Goal: Ask a question

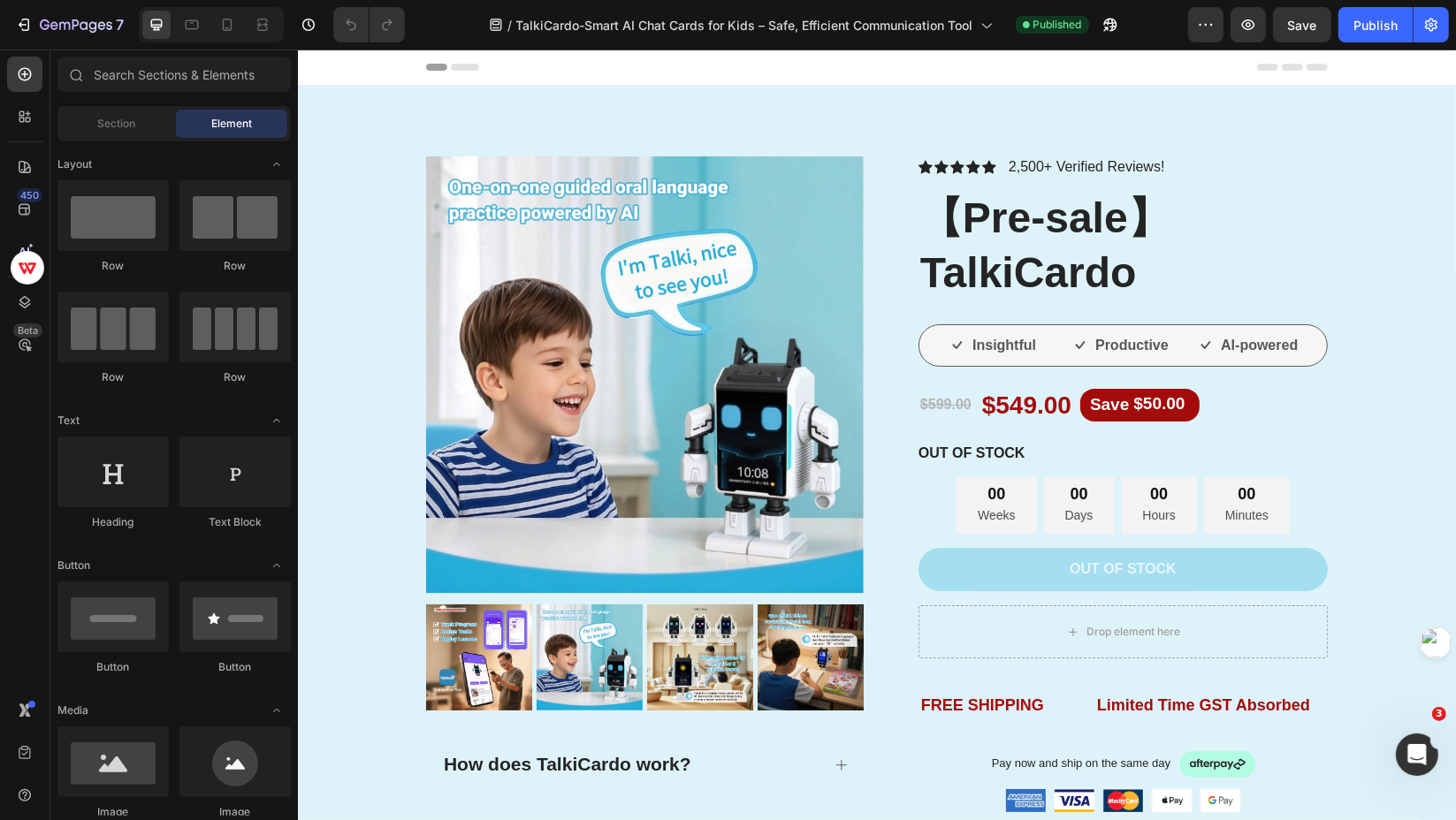
click at [22, 115] on icon at bounding box center [22, 114] width 5 height 5
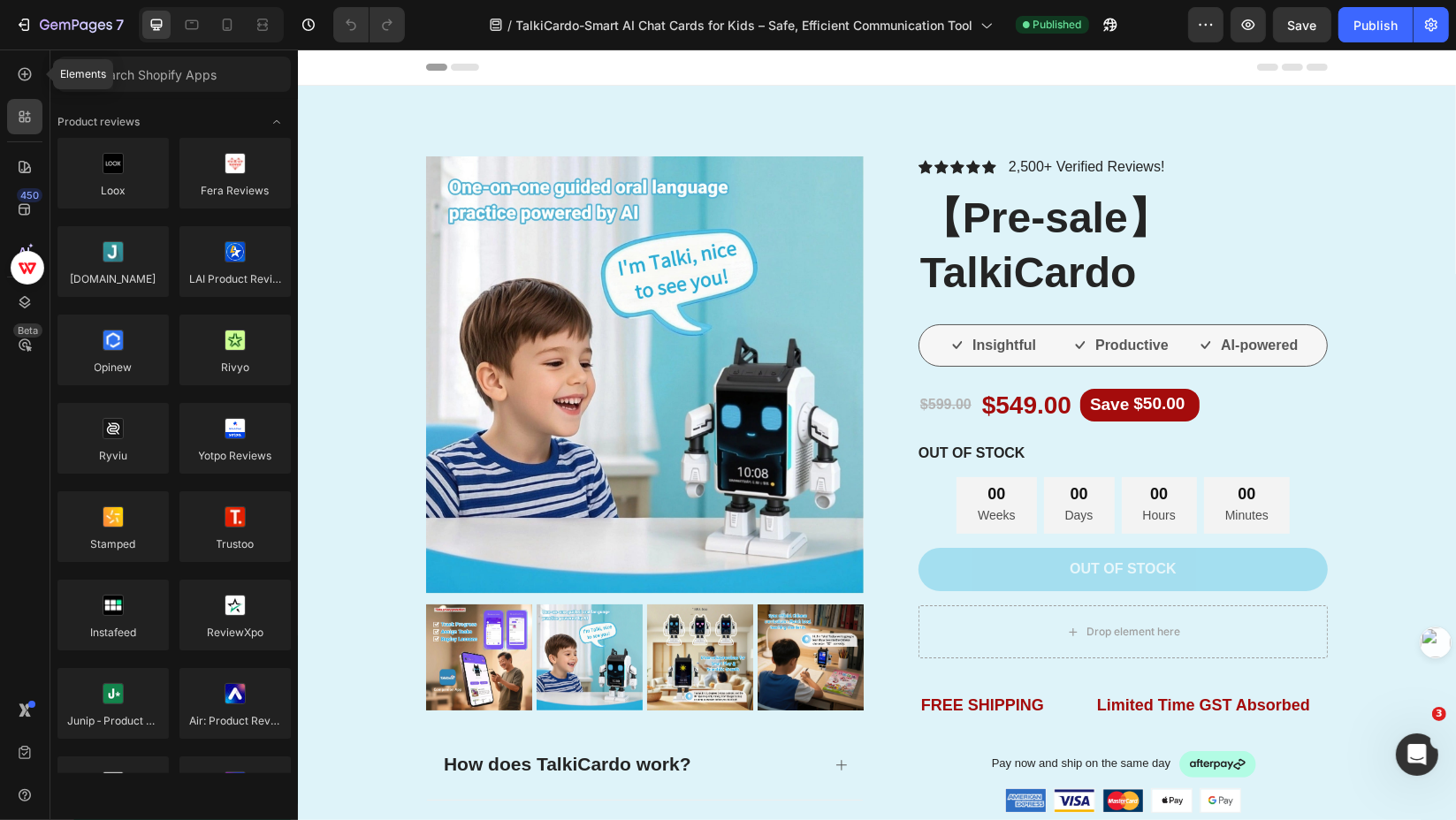
click at [27, 77] on icon at bounding box center [25, 74] width 18 height 18
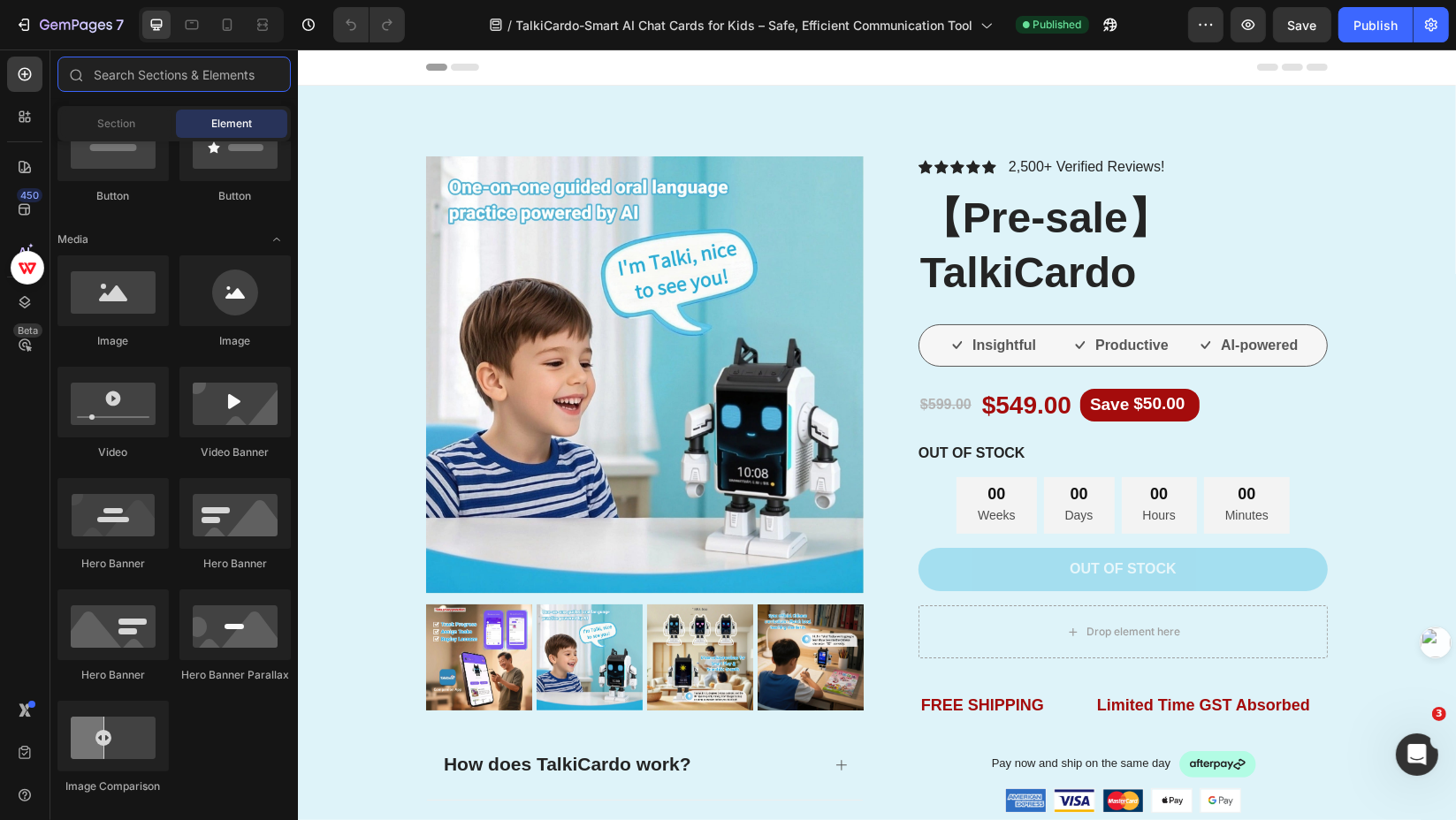
scroll to position [353, 0]
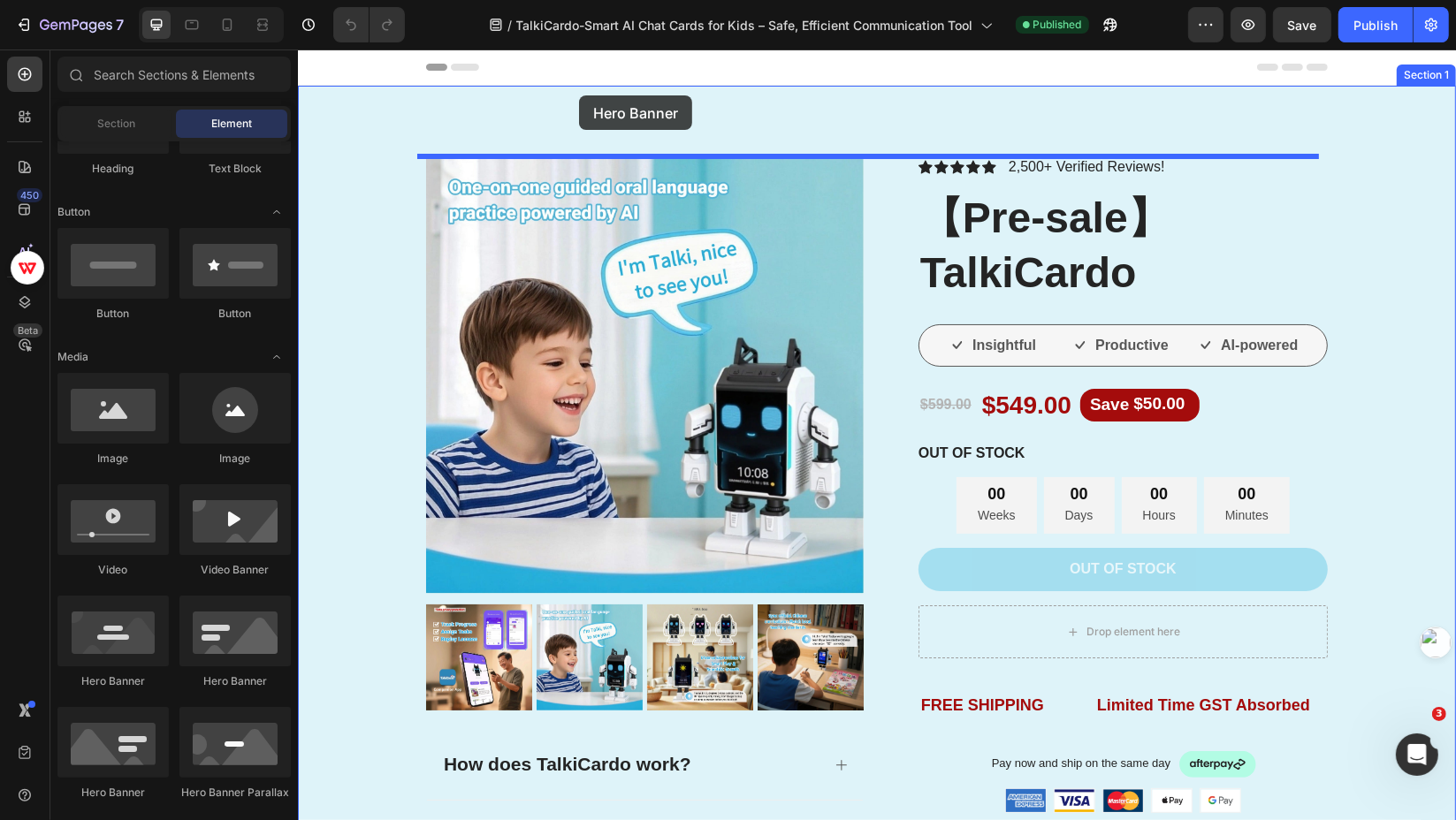
drag, startPoint x: 432, startPoint y: 701, endPoint x: 578, endPoint y: 95, distance: 623.3
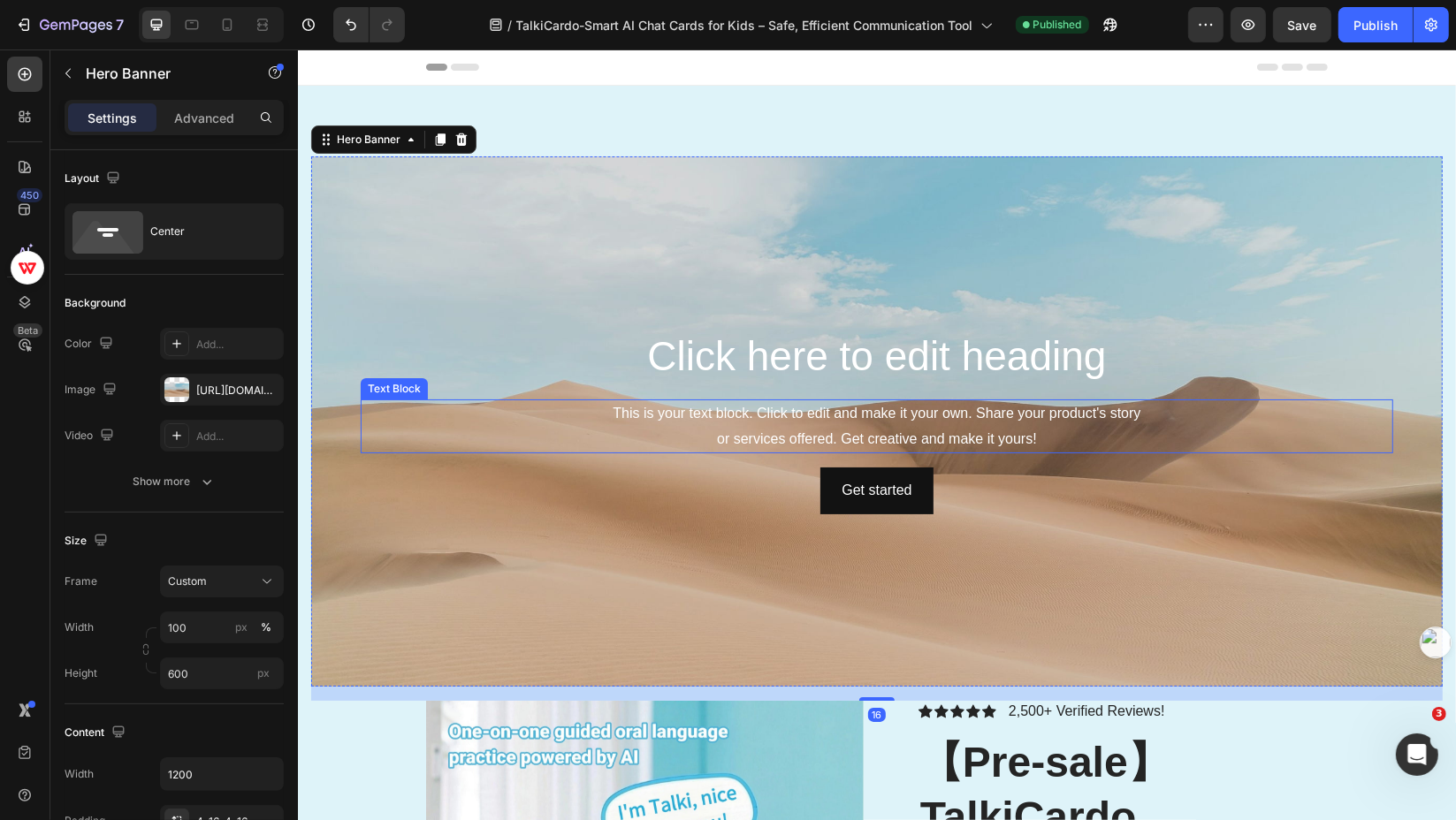
scroll to position [118, 0]
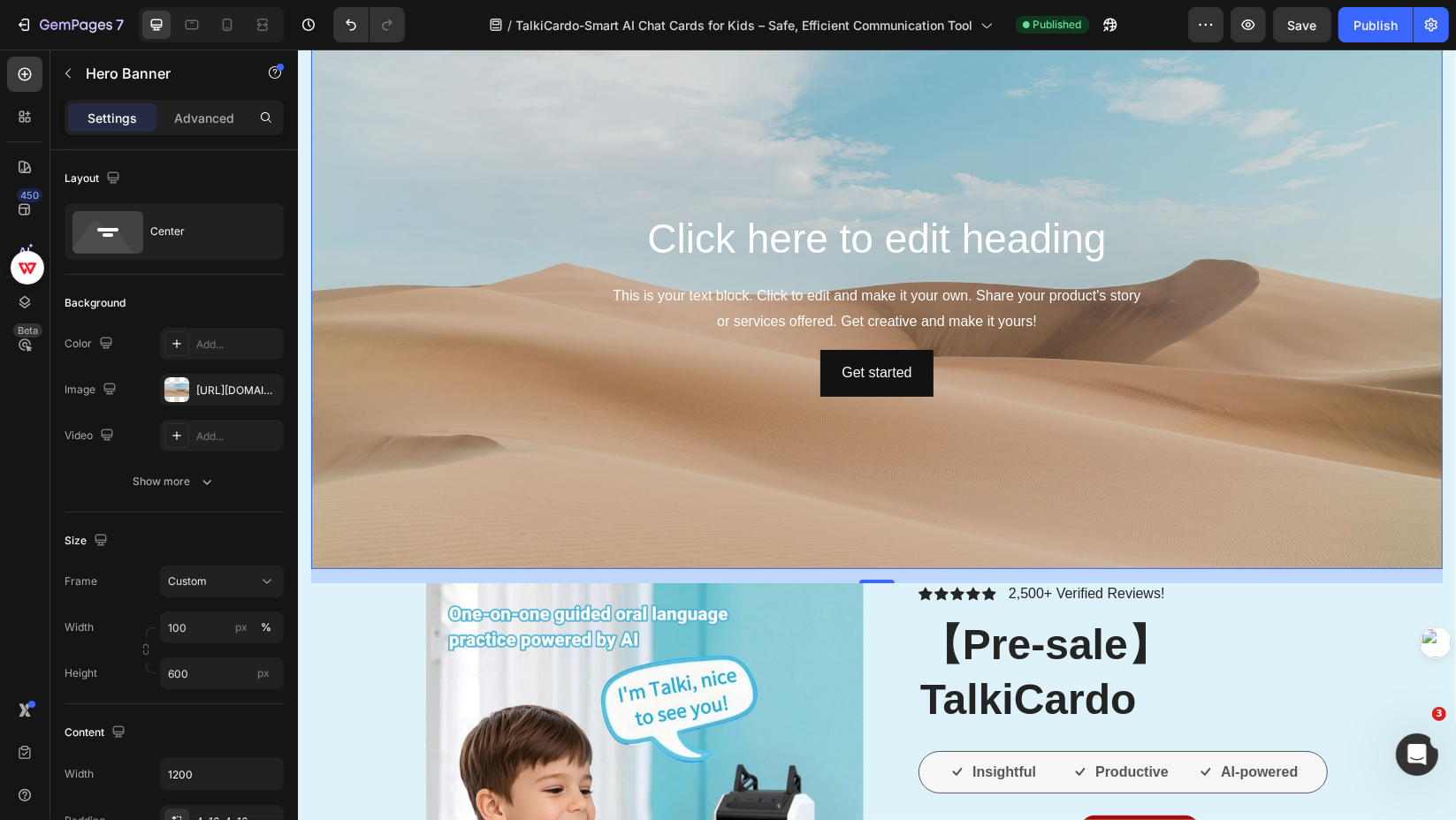
click at [937, 487] on div "Background Image" at bounding box center [876, 303] width 1132 height 530
click at [216, 115] on p "Advanced" at bounding box center [205, 118] width 60 height 19
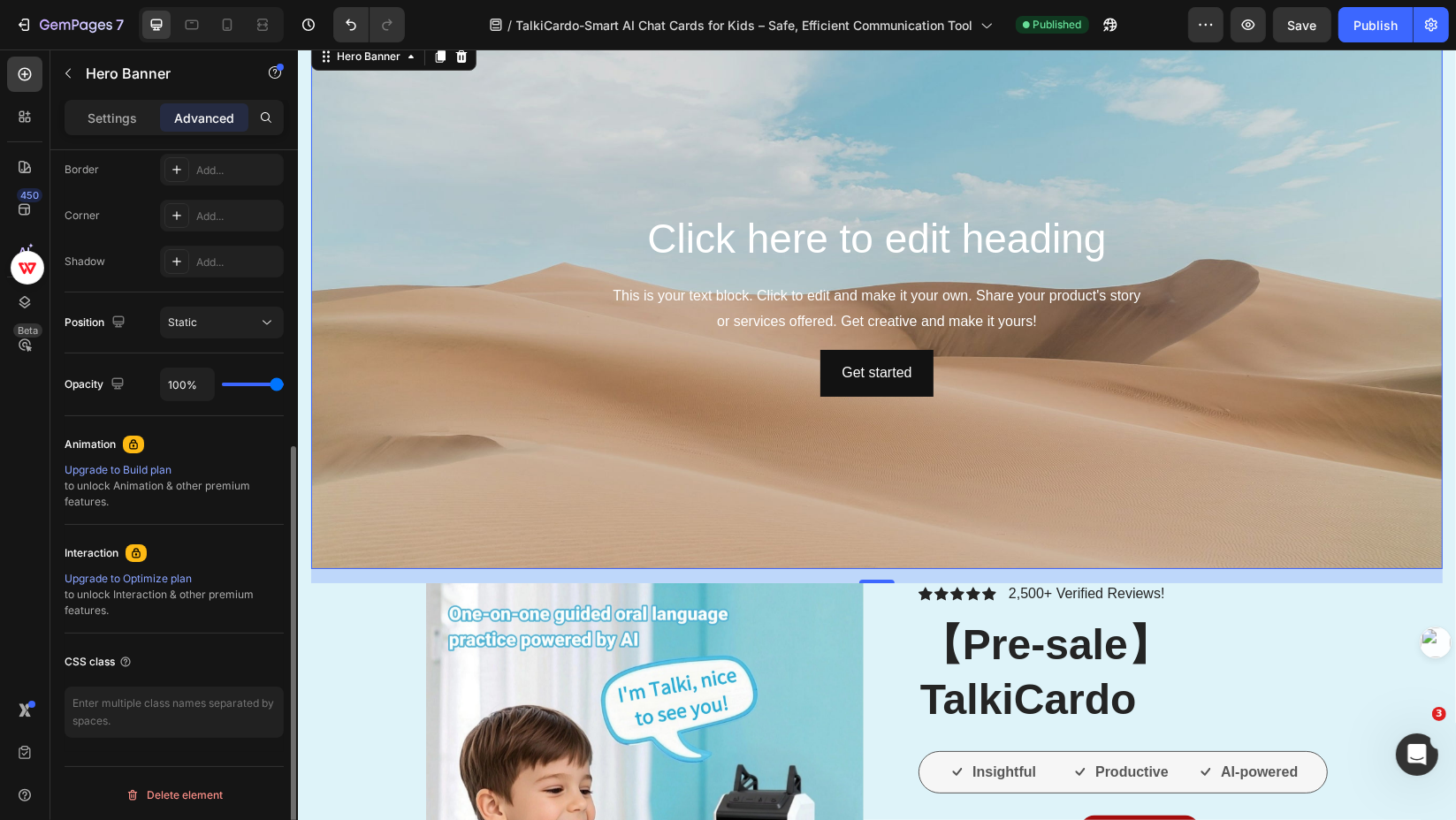
scroll to position [151, 0]
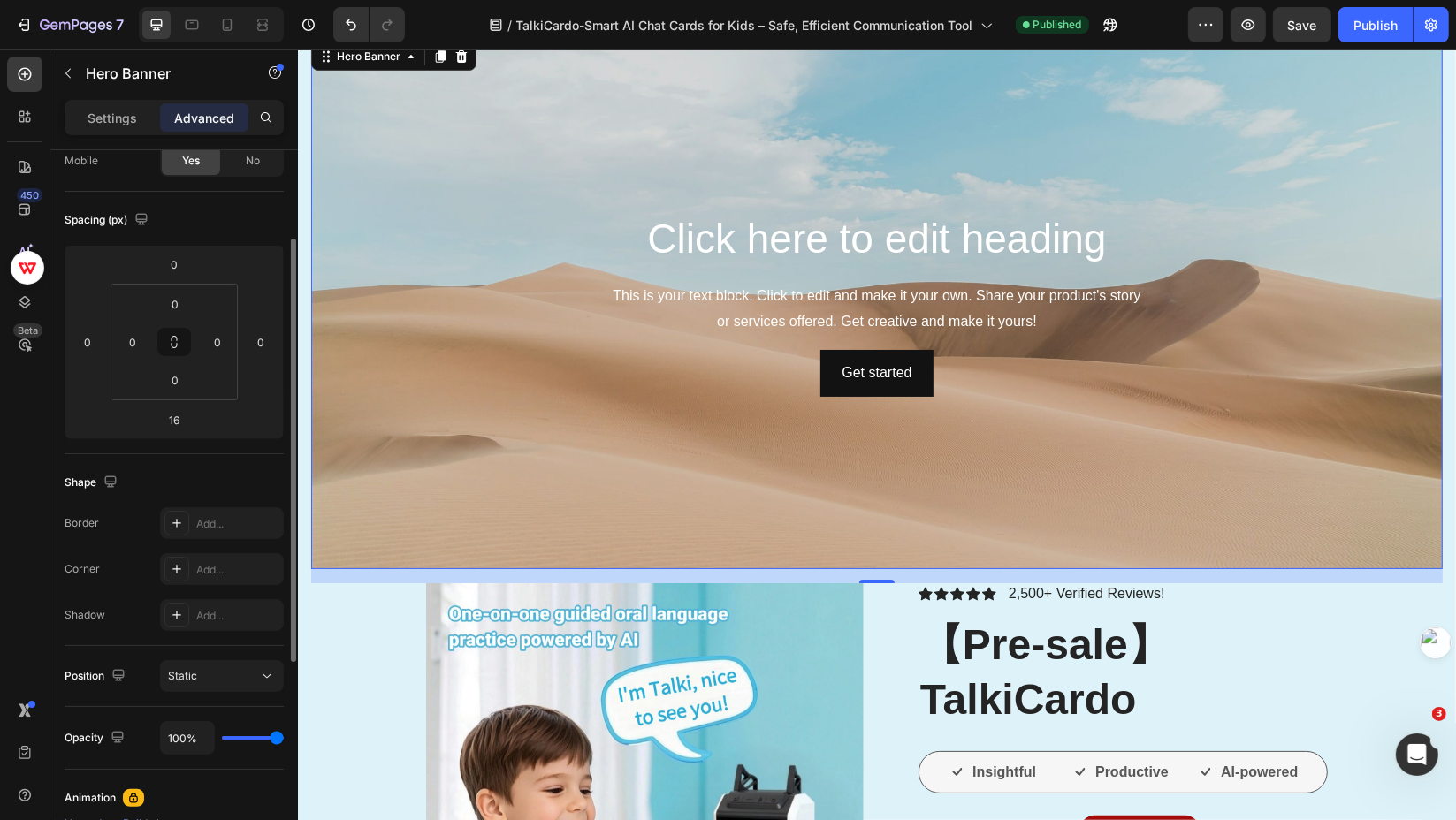
click at [109, 115] on p "Settings" at bounding box center [112, 118] width 50 height 19
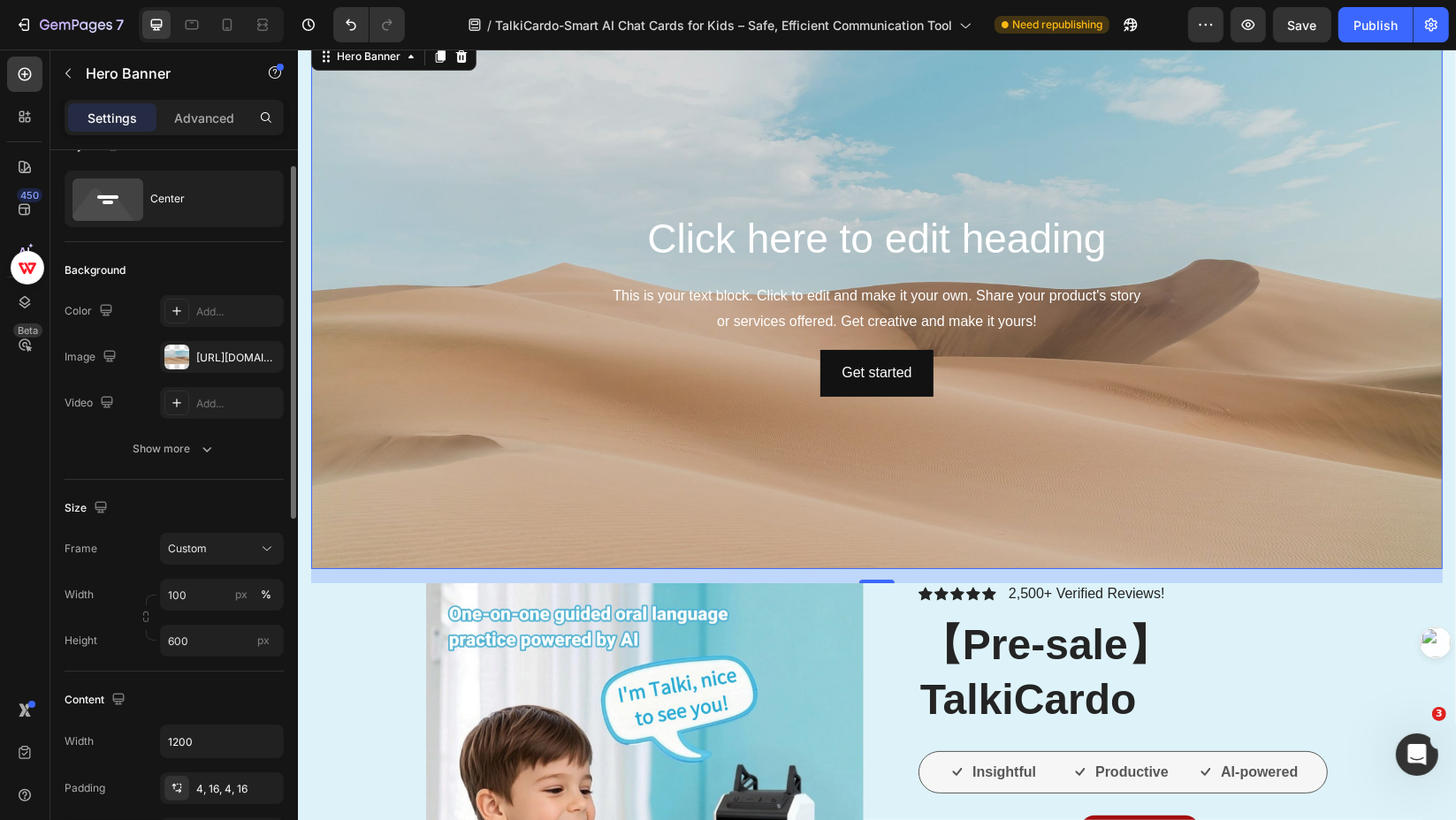
scroll to position [0, 0]
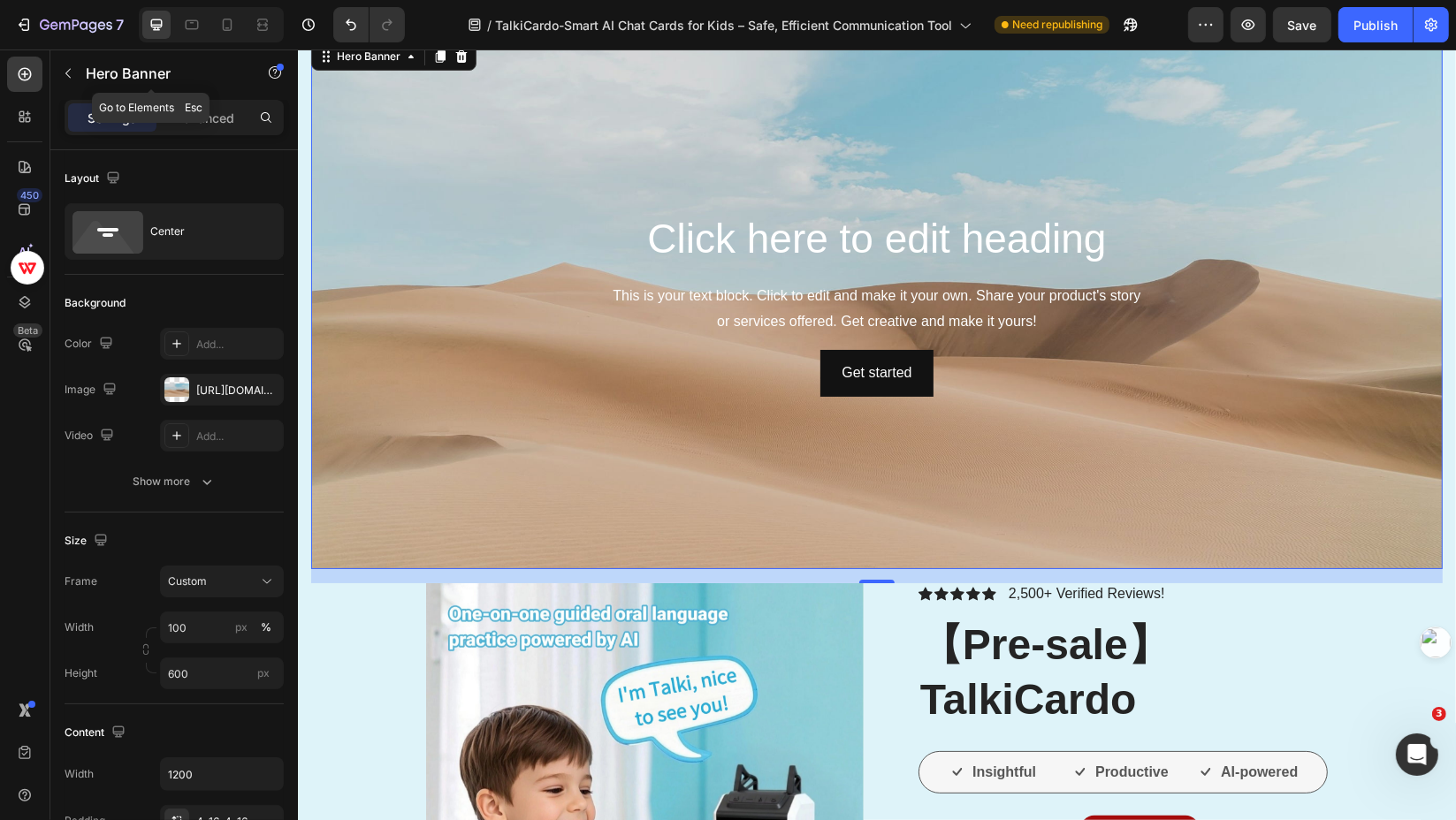
click at [70, 74] on icon "button" at bounding box center [68, 73] width 14 height 14
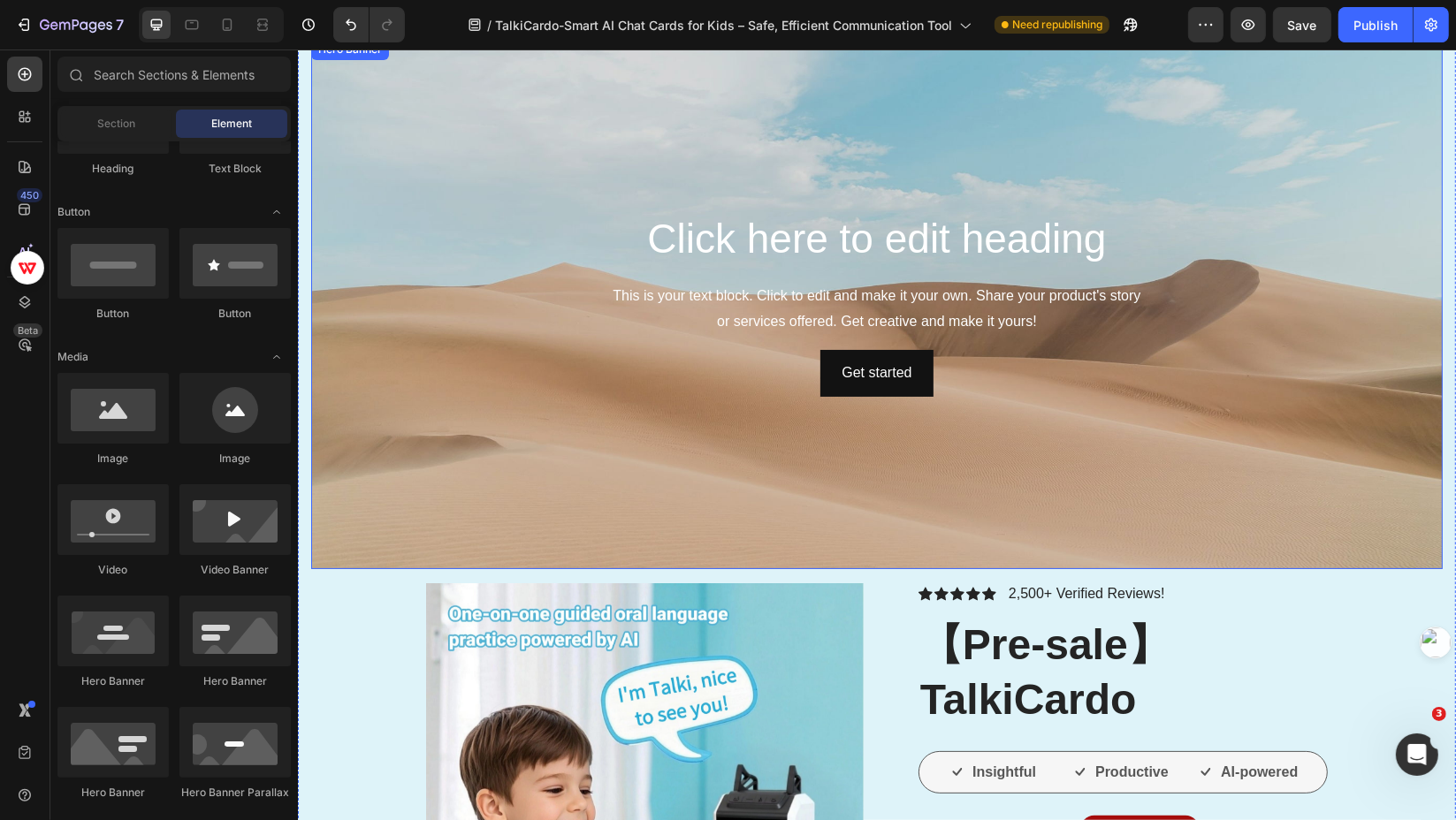
click at [584, 360] on div "Get started Button" at bounding box center [876, 372] width 1033 height 47
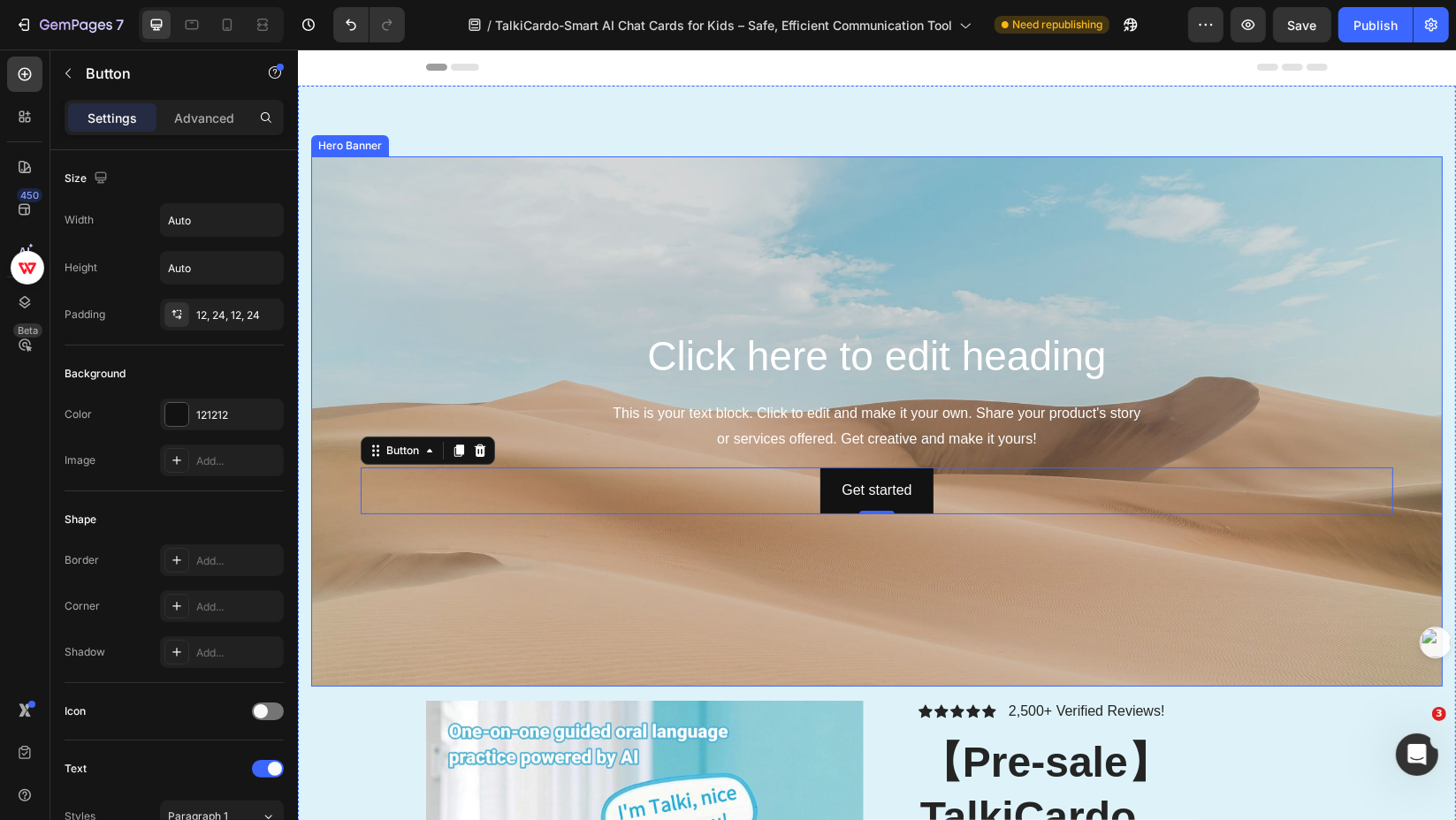
click at [639, 283] on div "Background Image" at bounding box center [876, 421] width 1132 height 530
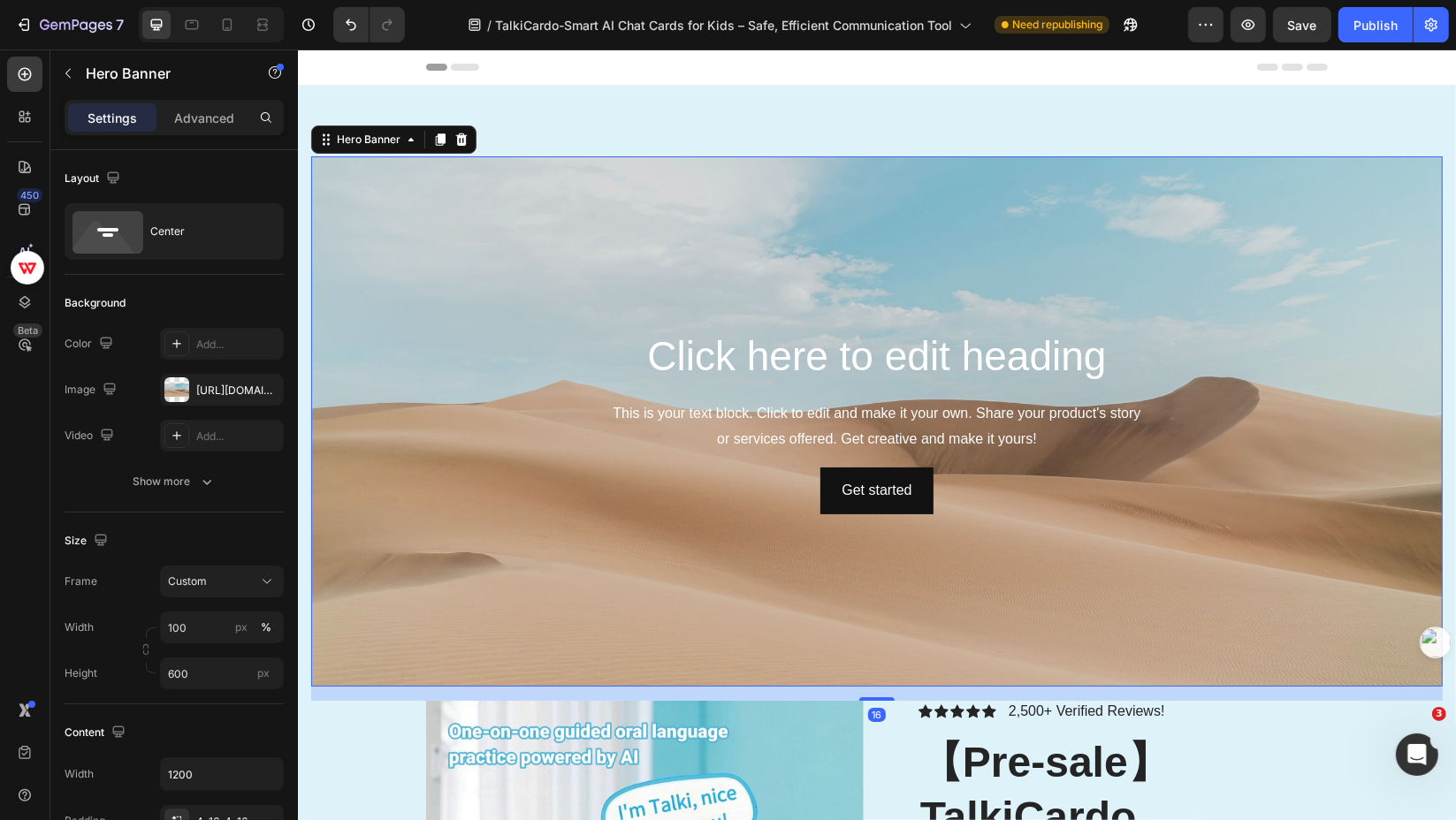
click at [462, 140] on icon at bounding box center [461, 139] width 14 height 14
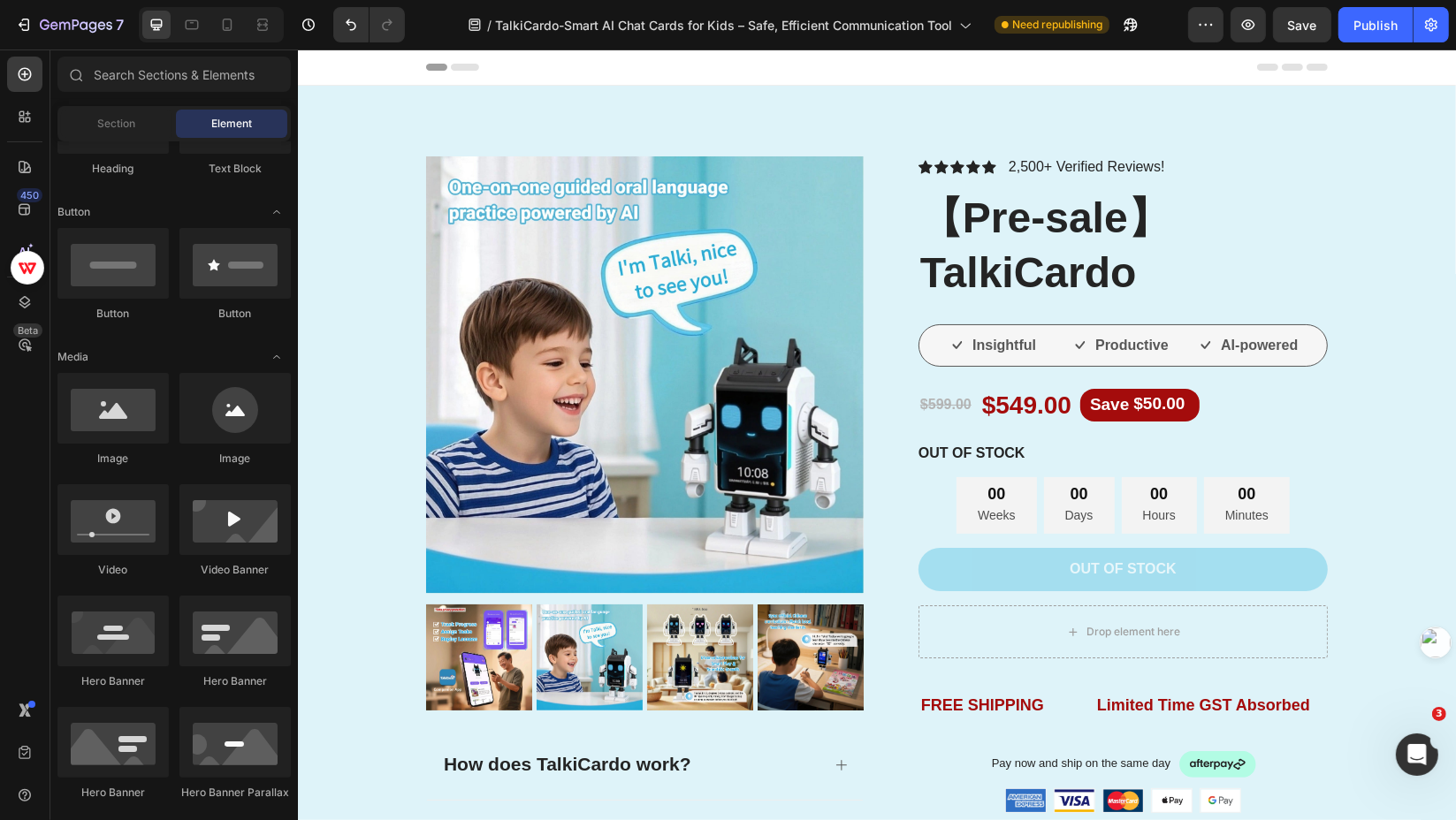
click at [1413, 765] on div "打开 Intercom Messenger" at bounding box center [1416, 754] width 58 height 58
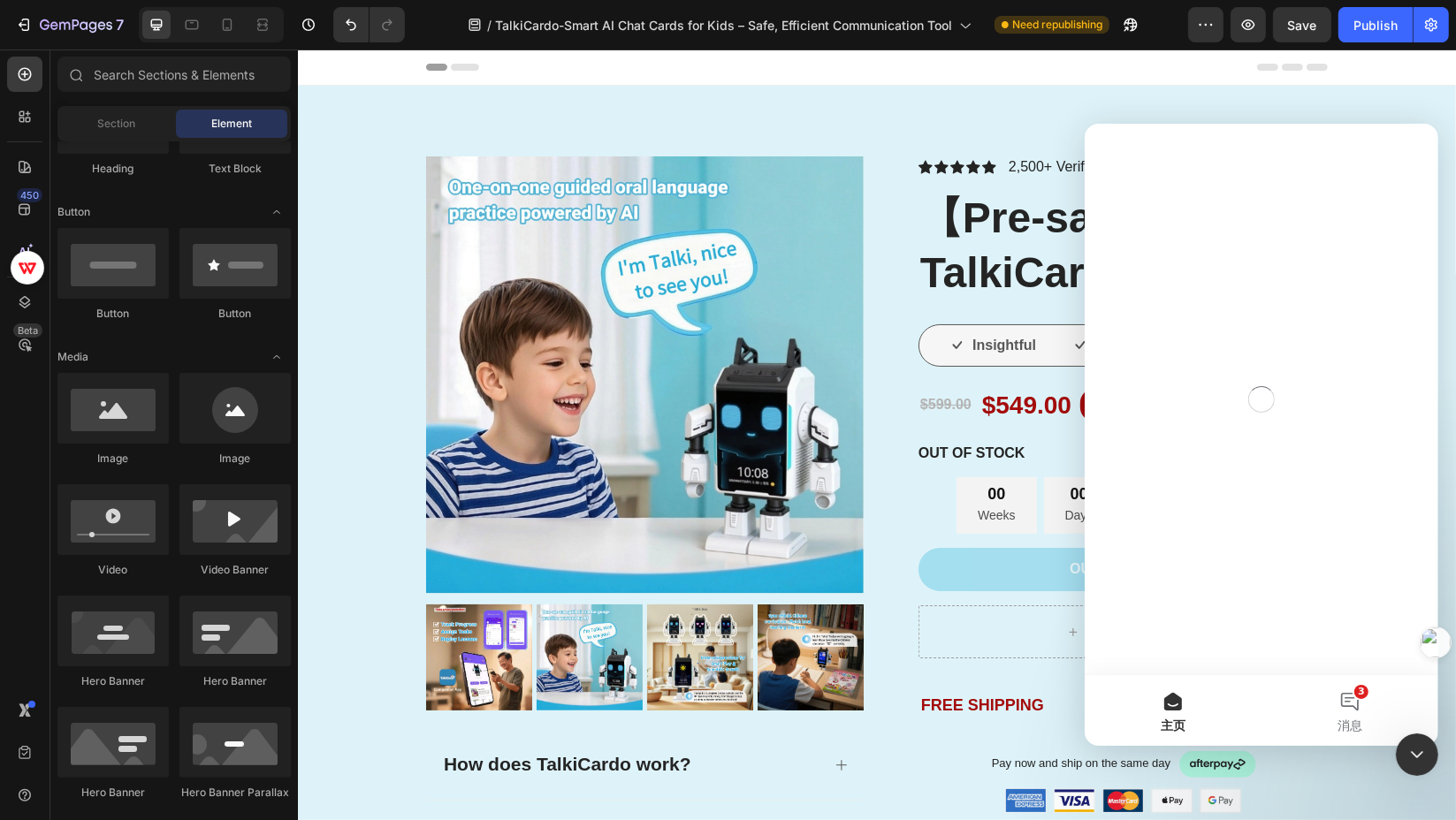
click at [1350, 700] on button "3 消息" at bounding box center [1350, 710] width 177 height 71
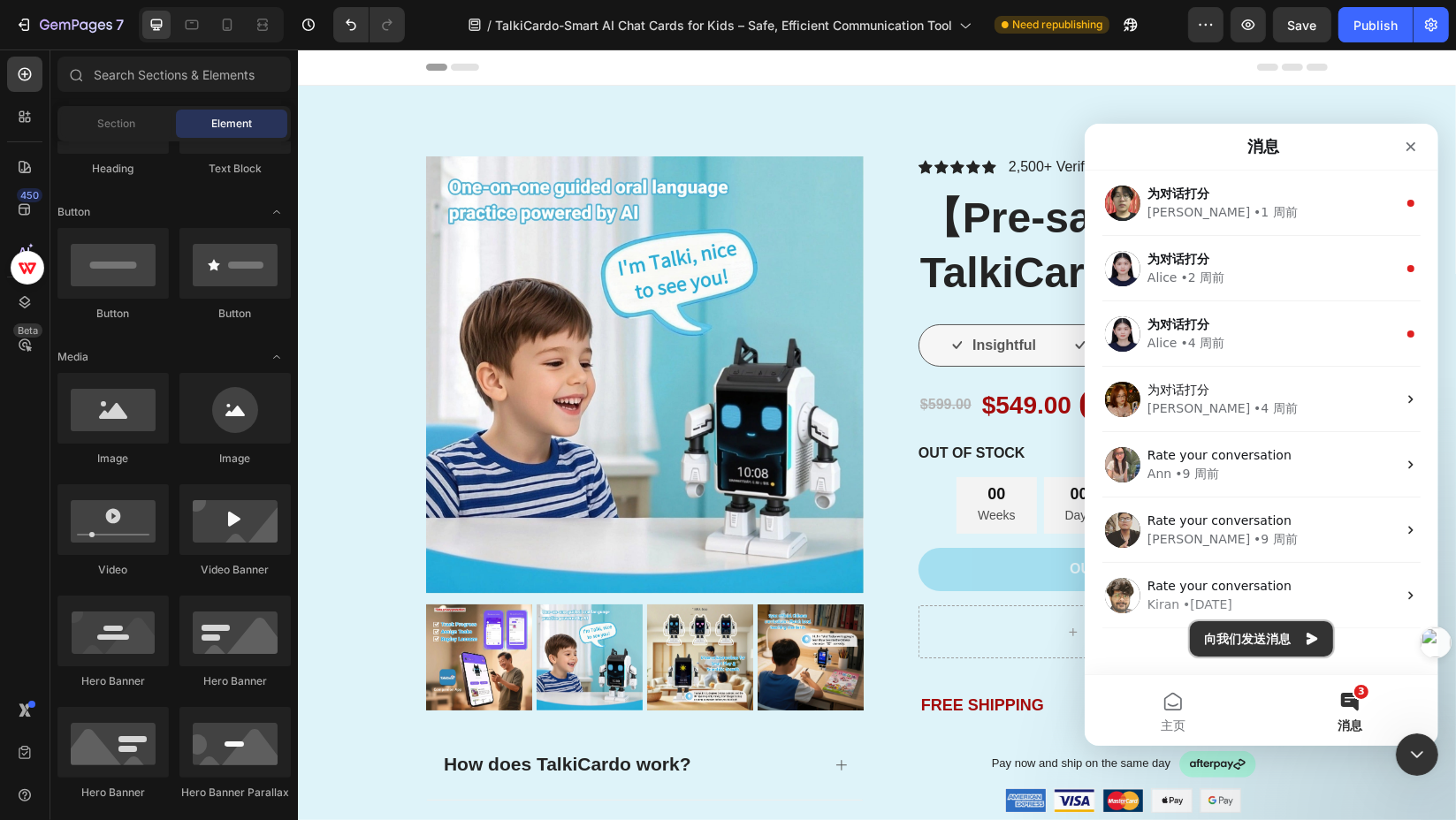
click at [1289, 634] on button "向我们发送消息" at bounding box center [1261, 638] width 143 height 35
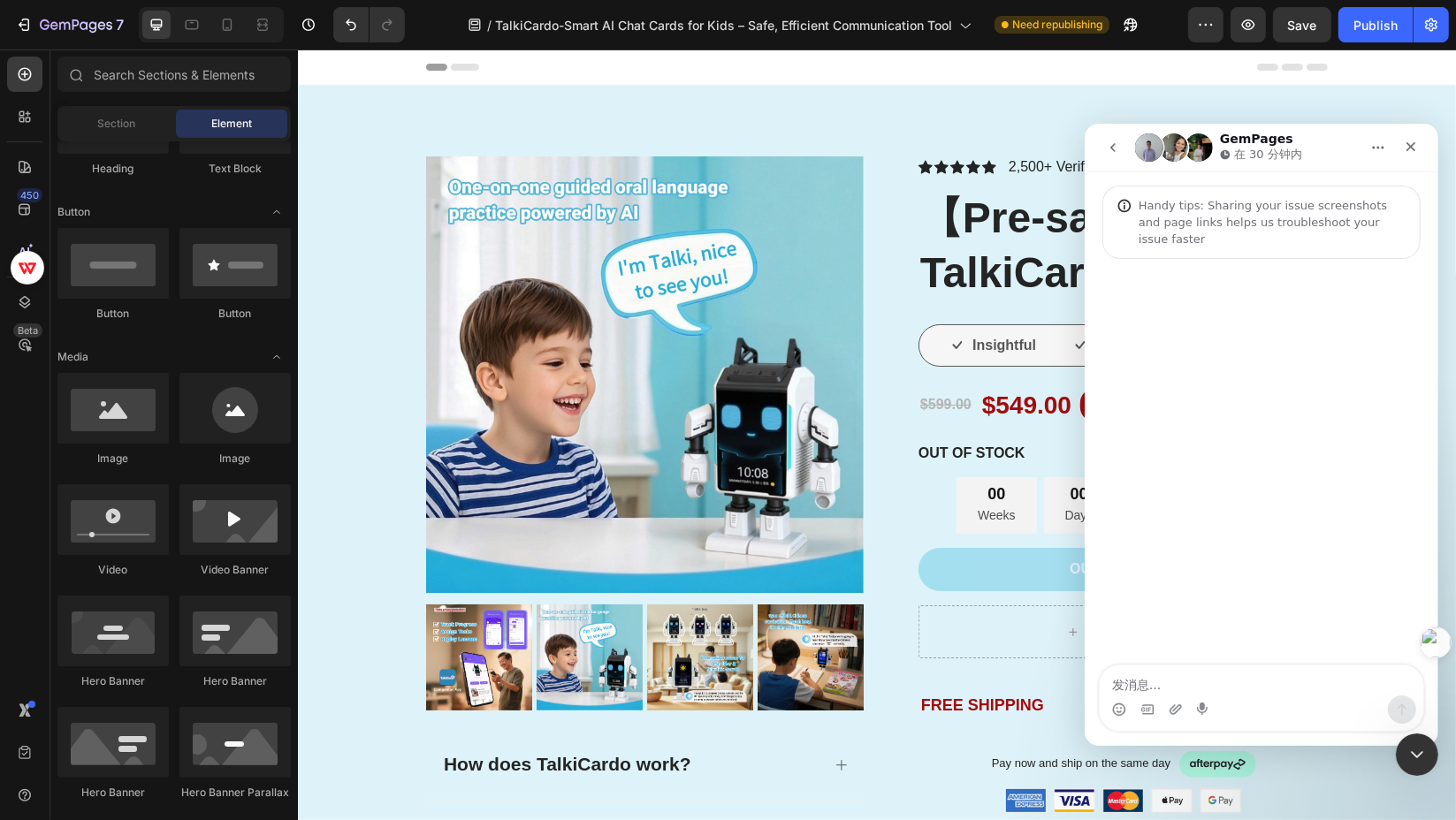
click at [1226, 685] on textarea "发消息..." at bounding box center [1260, 680] width 323 height 30
type textarea "hi"
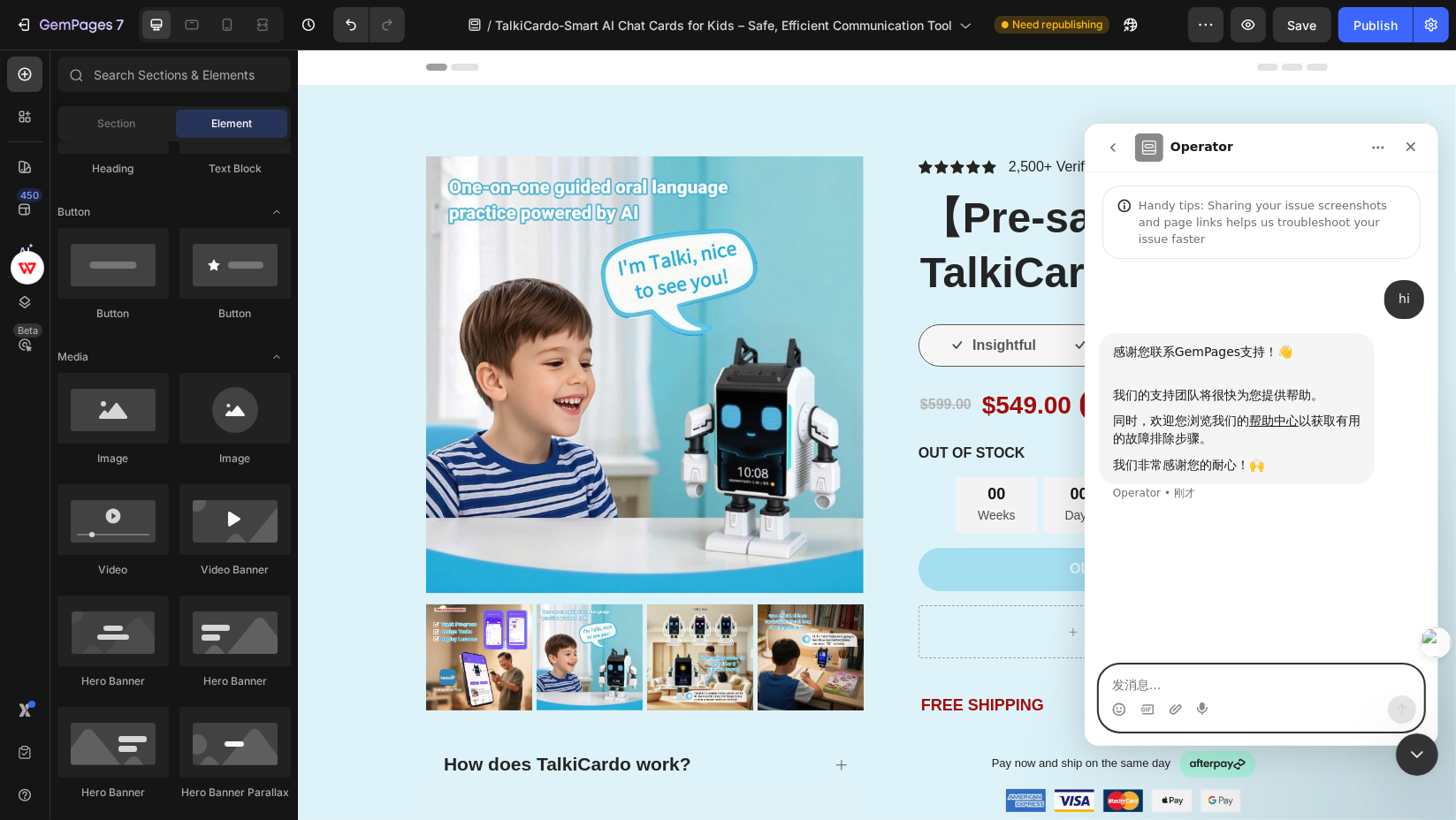
click at [1272, 685] on textarea "发消息..." at bounding box center [1260, 680] width 323 height 30
paste textarea "w"
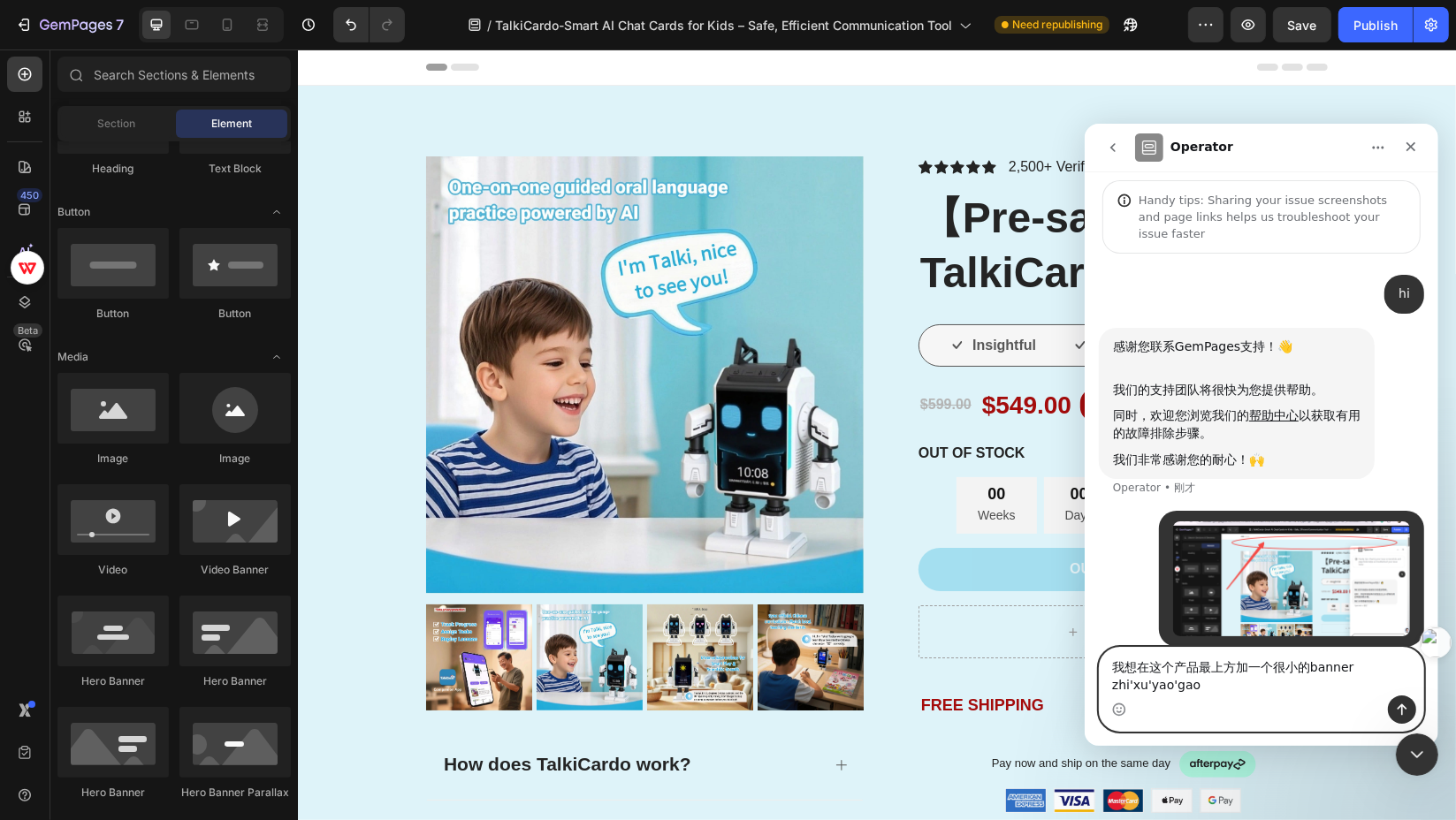
scroll to position [22, 0]
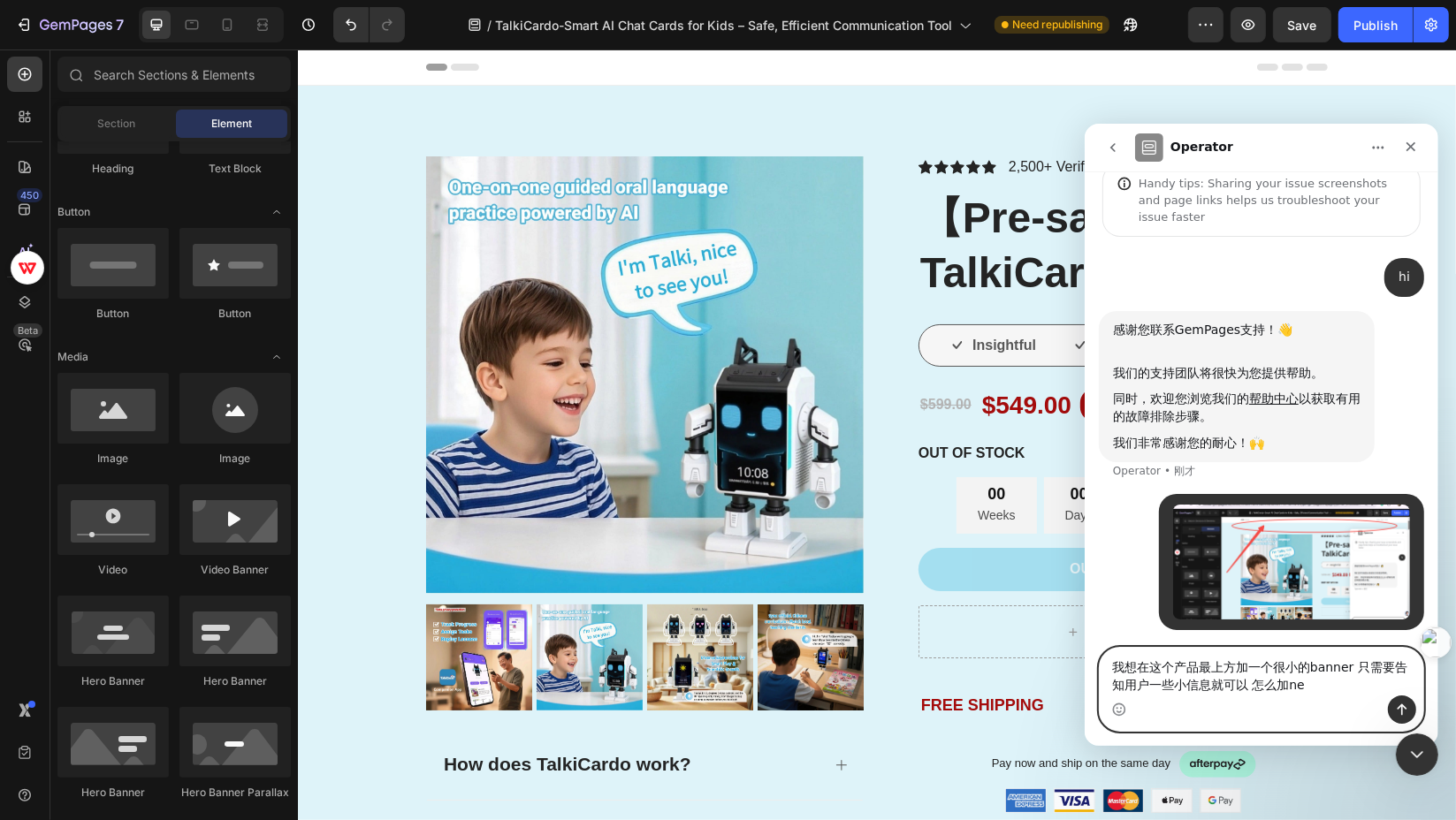
type textarea "我想在这个产品最上方加一个很小的banner 只需要告知用户一些小信息就可以 怎么加呐"
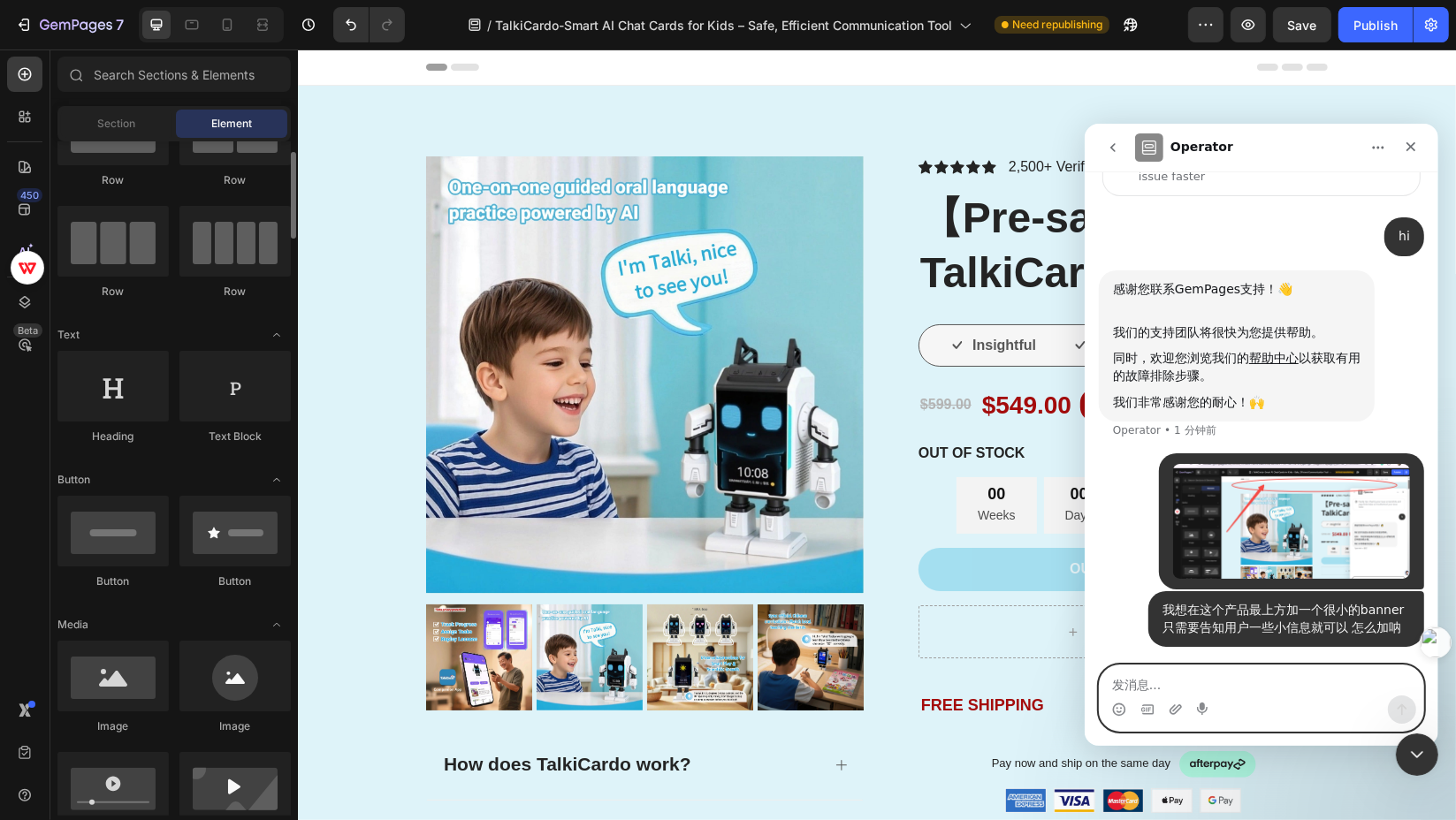
scroll to position [439, 0]
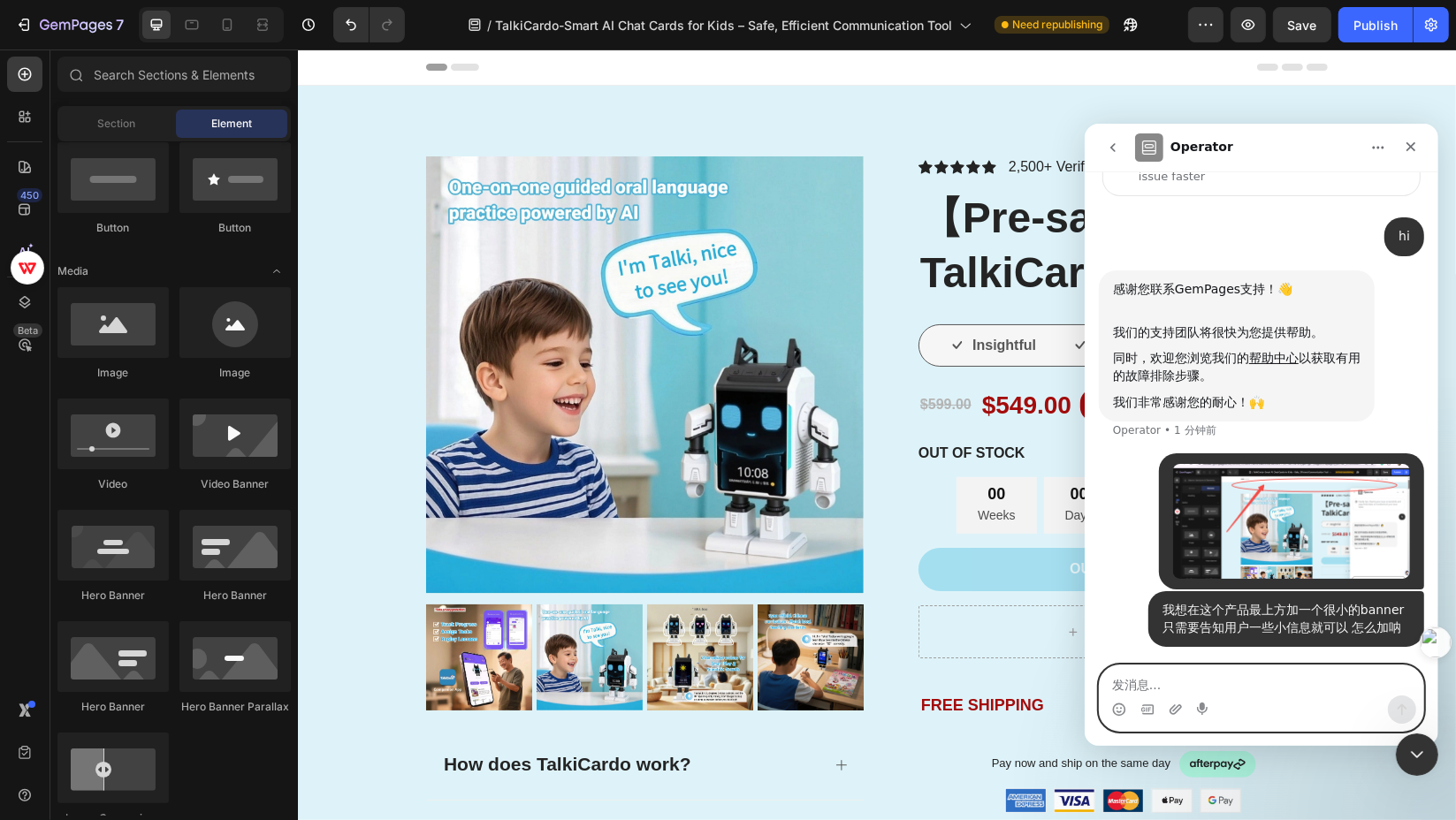
click at [1247, 684] on textarea "发消息..." at bounding box center [1260, 680] width 323 height 30
paste textarea "w"
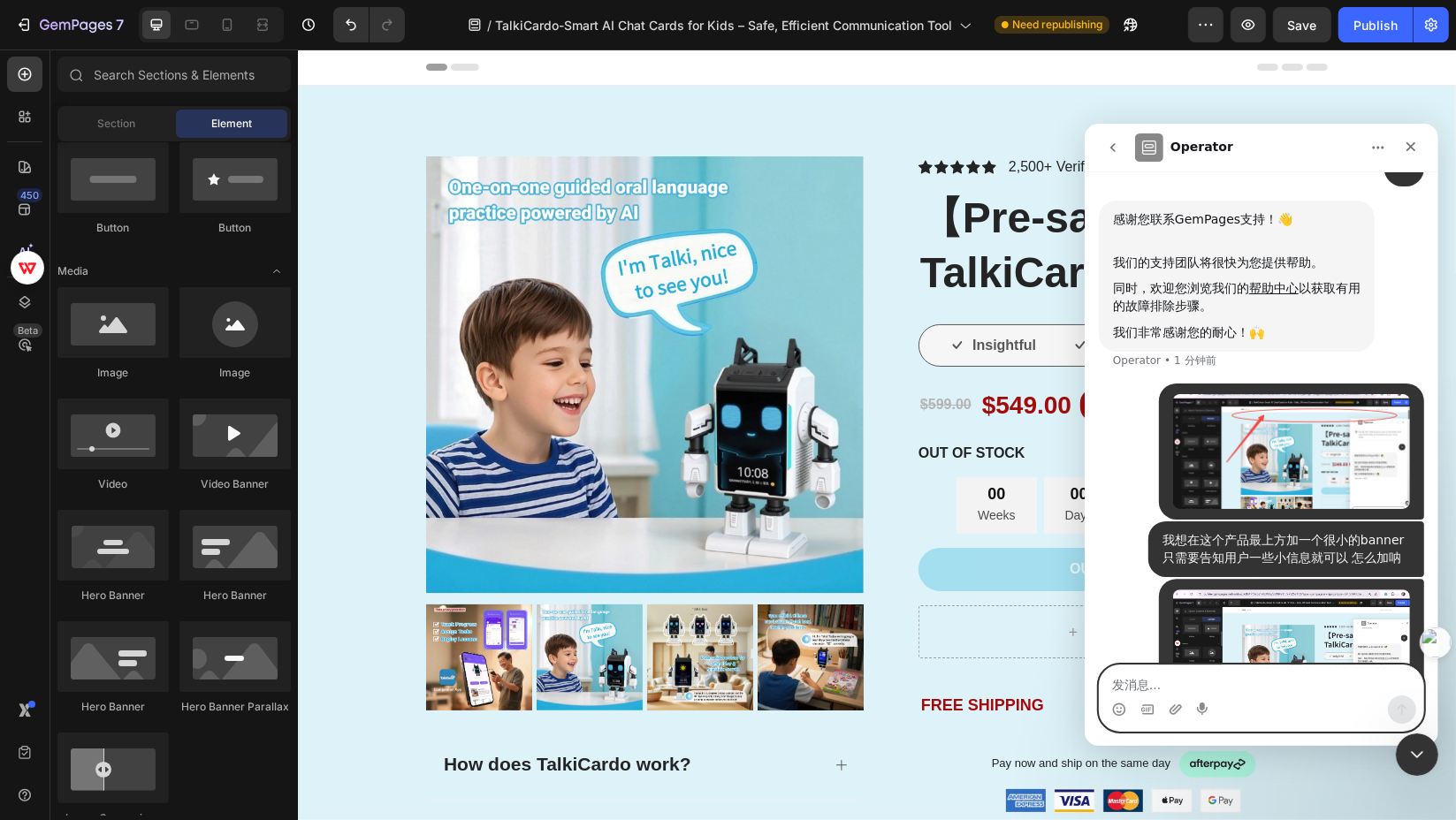
scroll to position [221, 0]
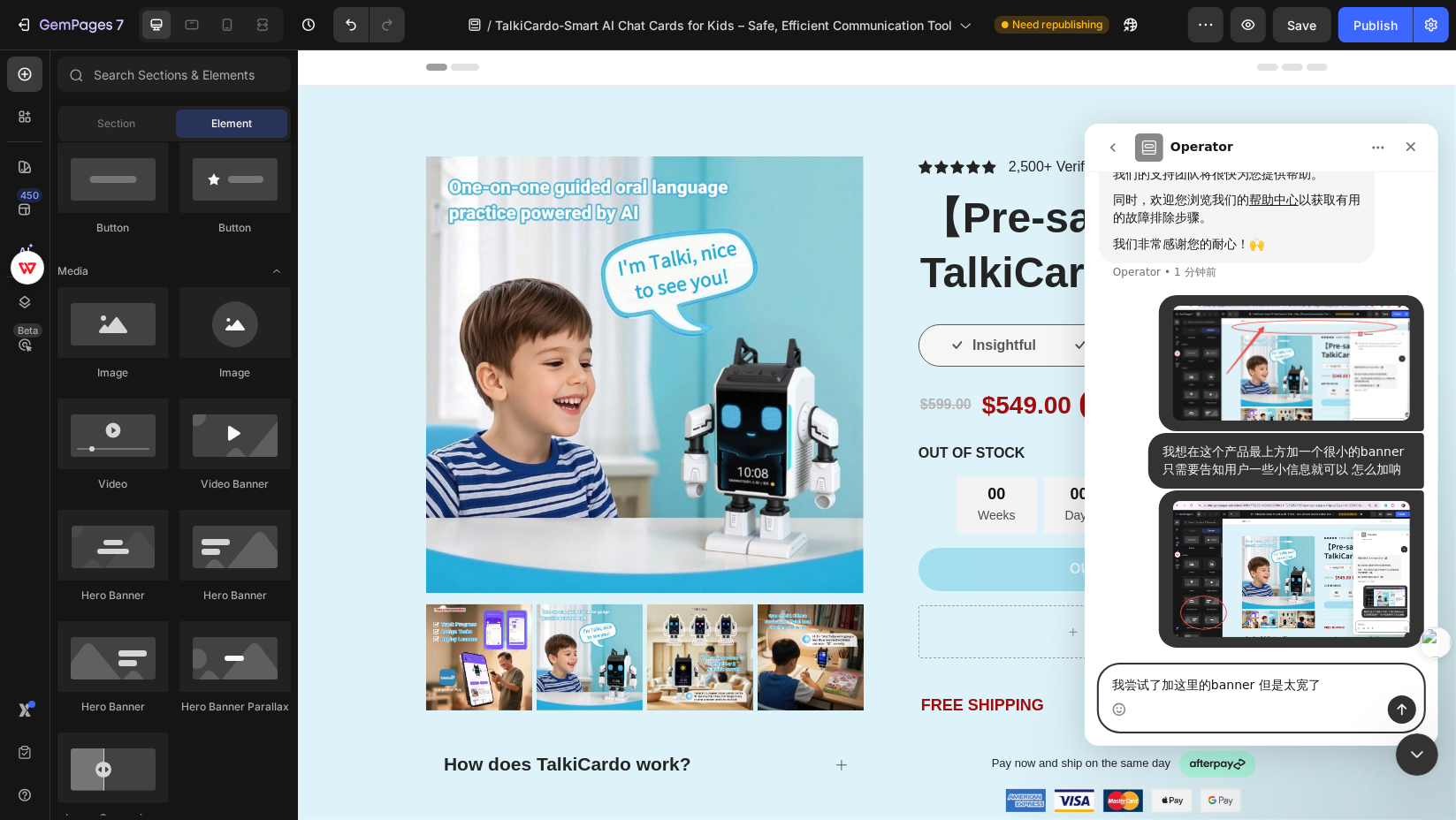
type textarea "我尝试了加这里的banner 但是太宽了"
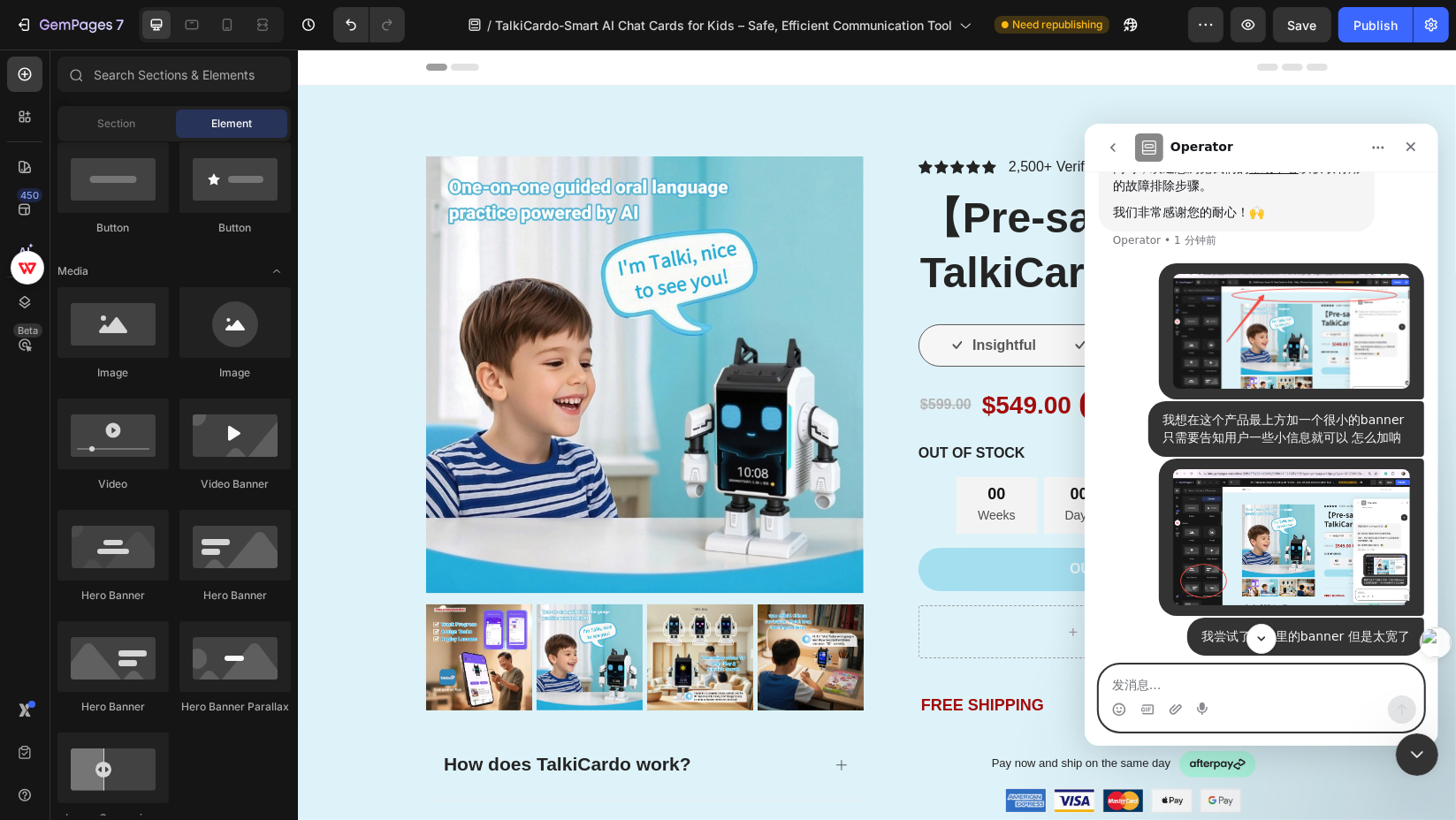
scroll to position [262, 0]
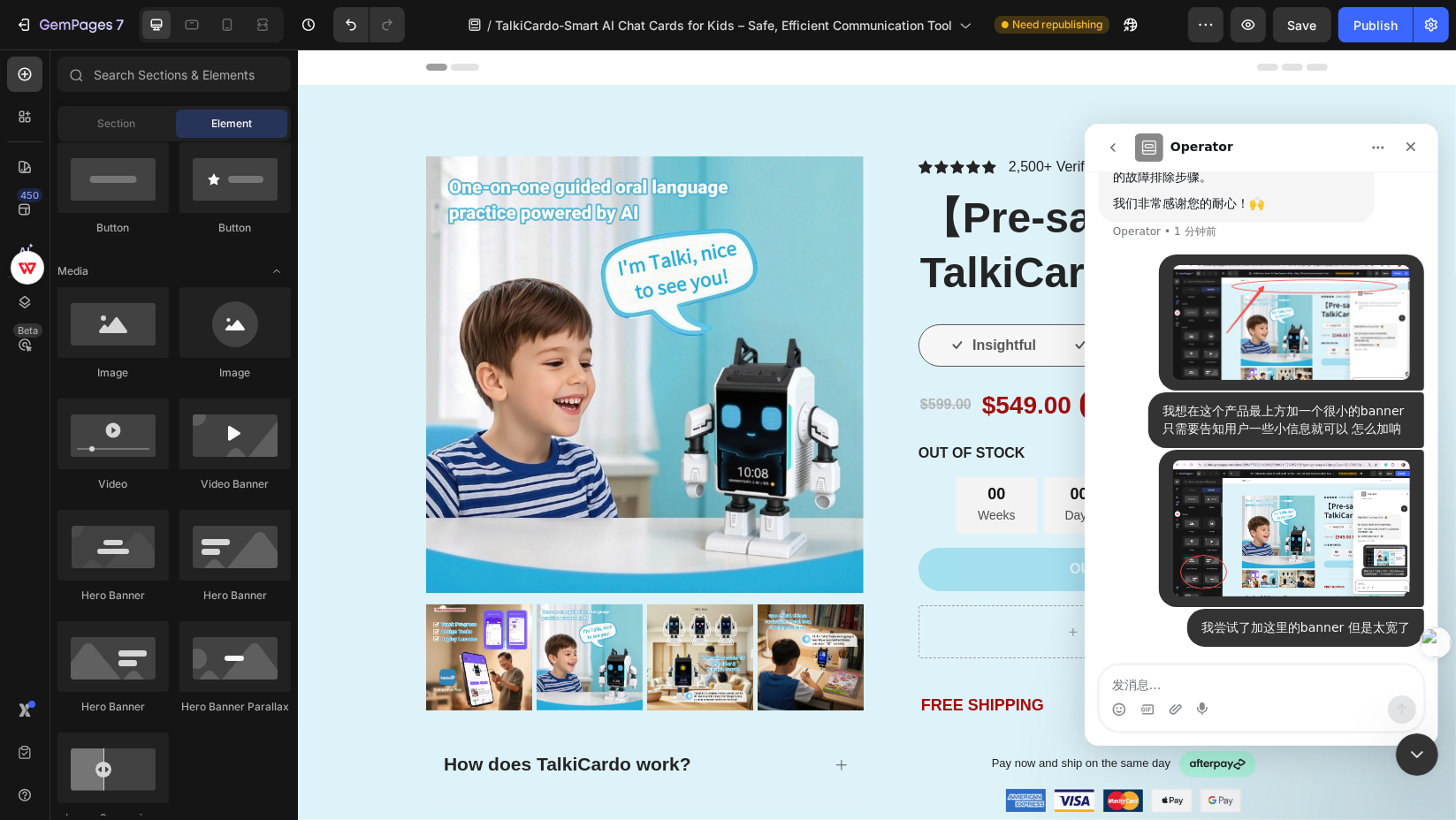
click at [1264, 700] on div "Intercom Messenger" at bounding box center [1260, 709] width 323 height 28
click at [1266, 680] on textarea "发消息..." at bounding box center [1260, 680] width 323 height 30
type textarea "人工客服"
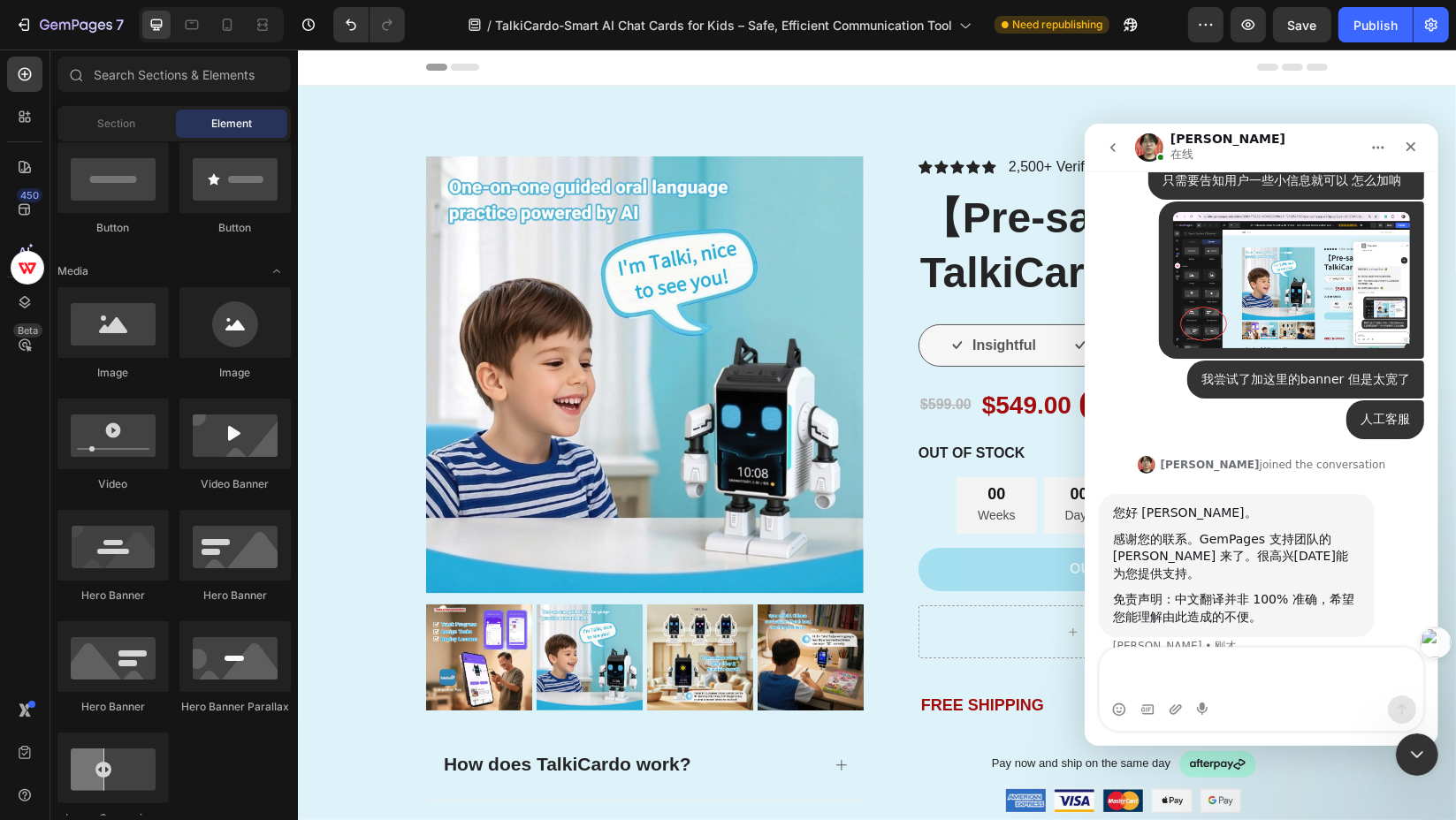
scroll to position [500, 0]
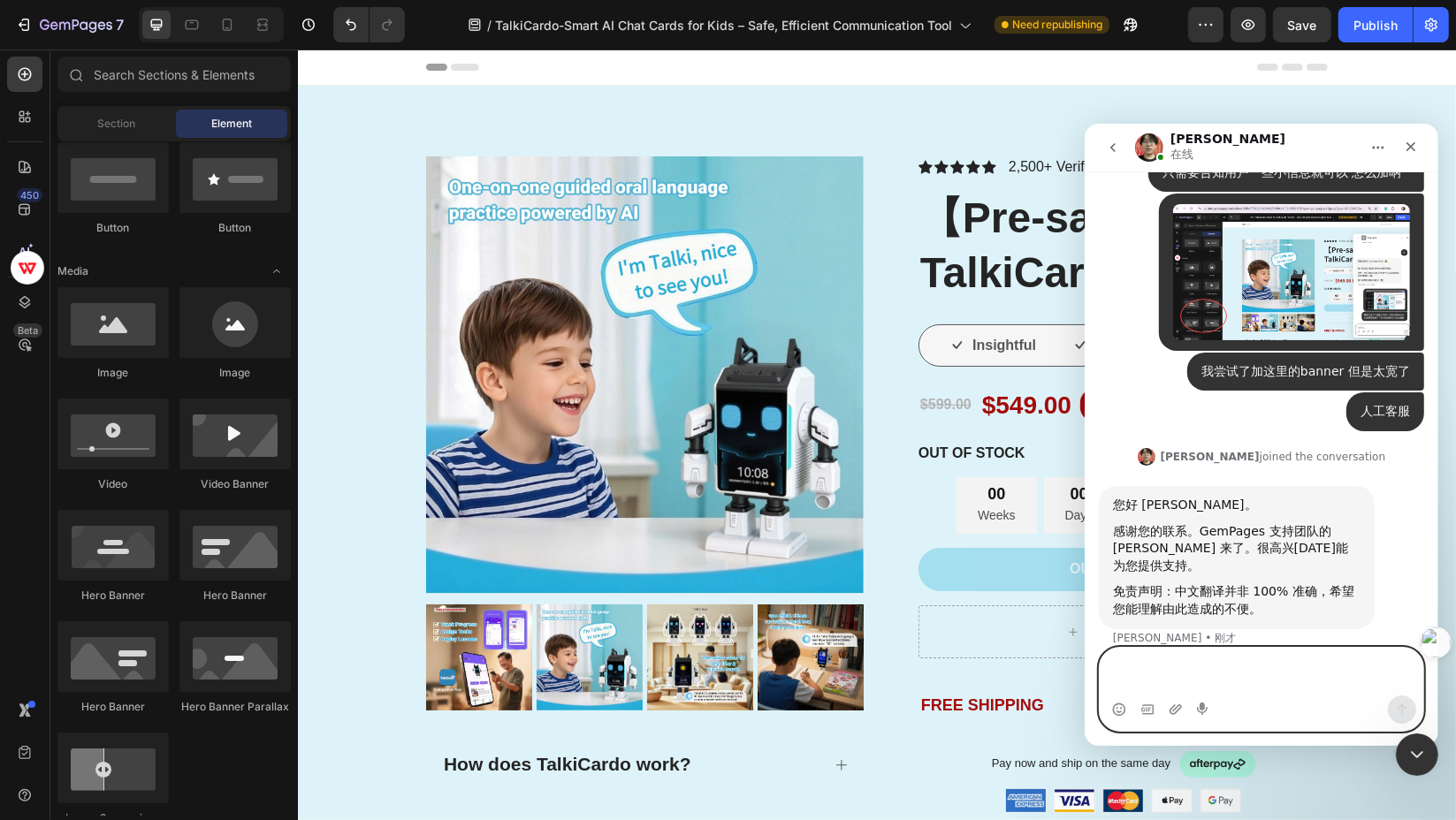
click at [1235, 674] on textarea "发消息..." at bounding box center [1260, 671] width 323 height 48
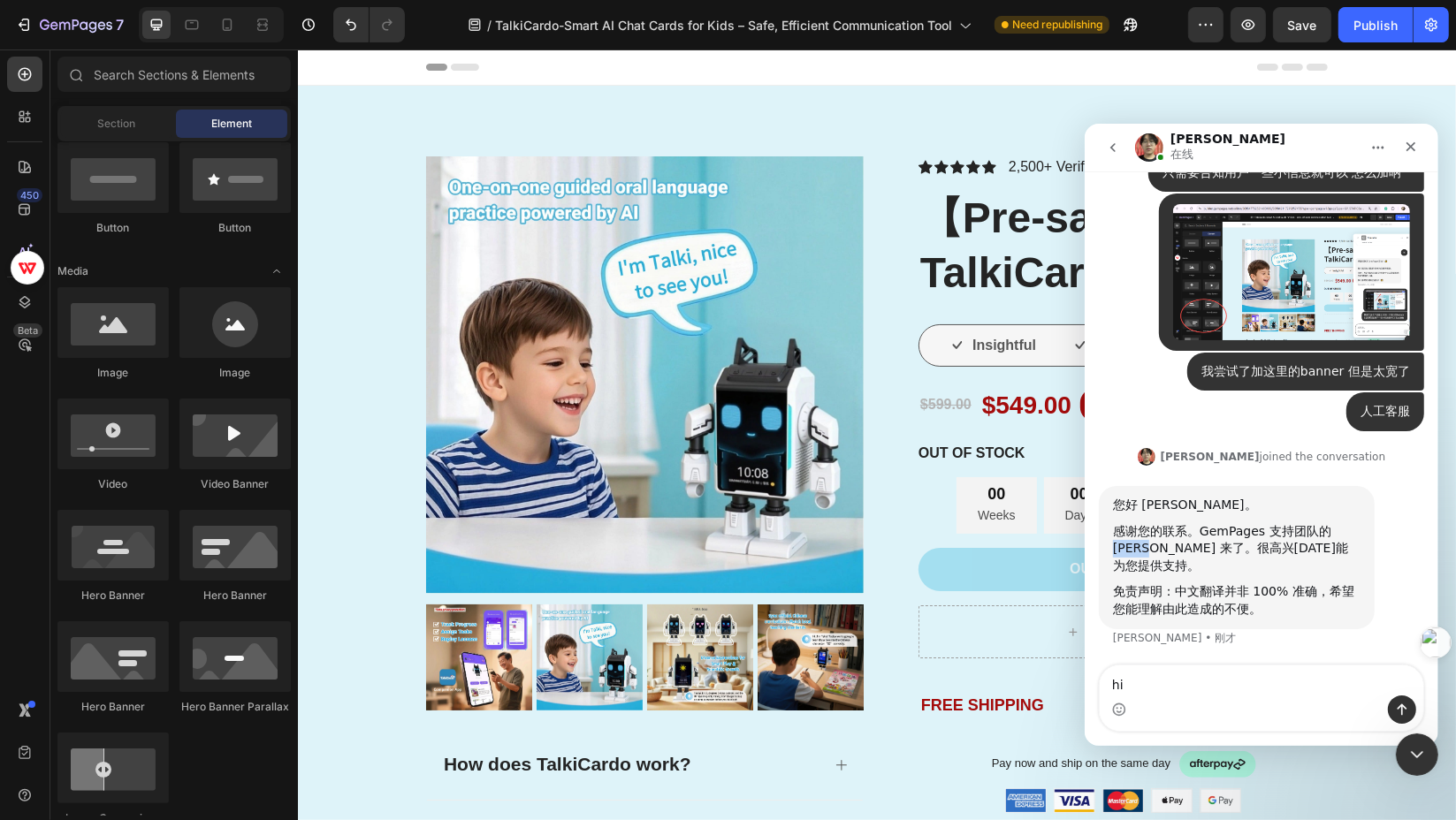
drag, startPoint x: 1145, startPoint y: 547, endPoint x: 1110, endPoint y: 544, distance: 35.1
click at [1110, 544] on div "您好 [PERSON_NAME]。 感谢您的联系。GemPages 支持团队的 [PERSON_NAME] 来了。很高兴[DATE]能为您提供支持。 免责声明…" at bounding box center [1235, 557] width 275 height 143
copy div "[PERSON_NAME]"
click at [1205, 666] on textarea "hi" at bounding box center [1260, 680] width 323 height 30
paste textarea "[PERSON_NAME]"
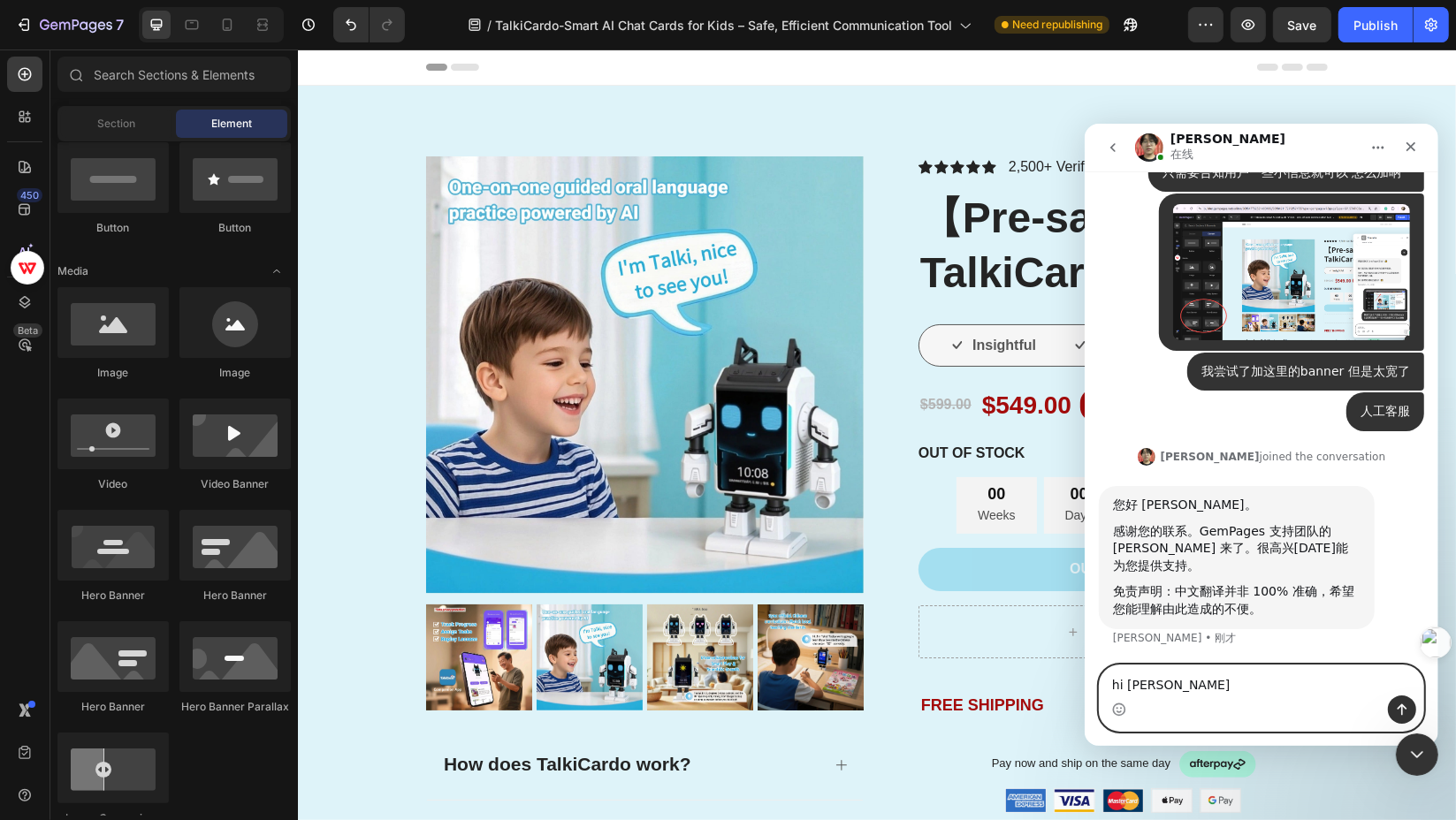
type textarea "hi [PERSON_NAME]"
click at [1390, 708] on button "发送消息…" at bounding box center [1401, 709] width 28 height 28
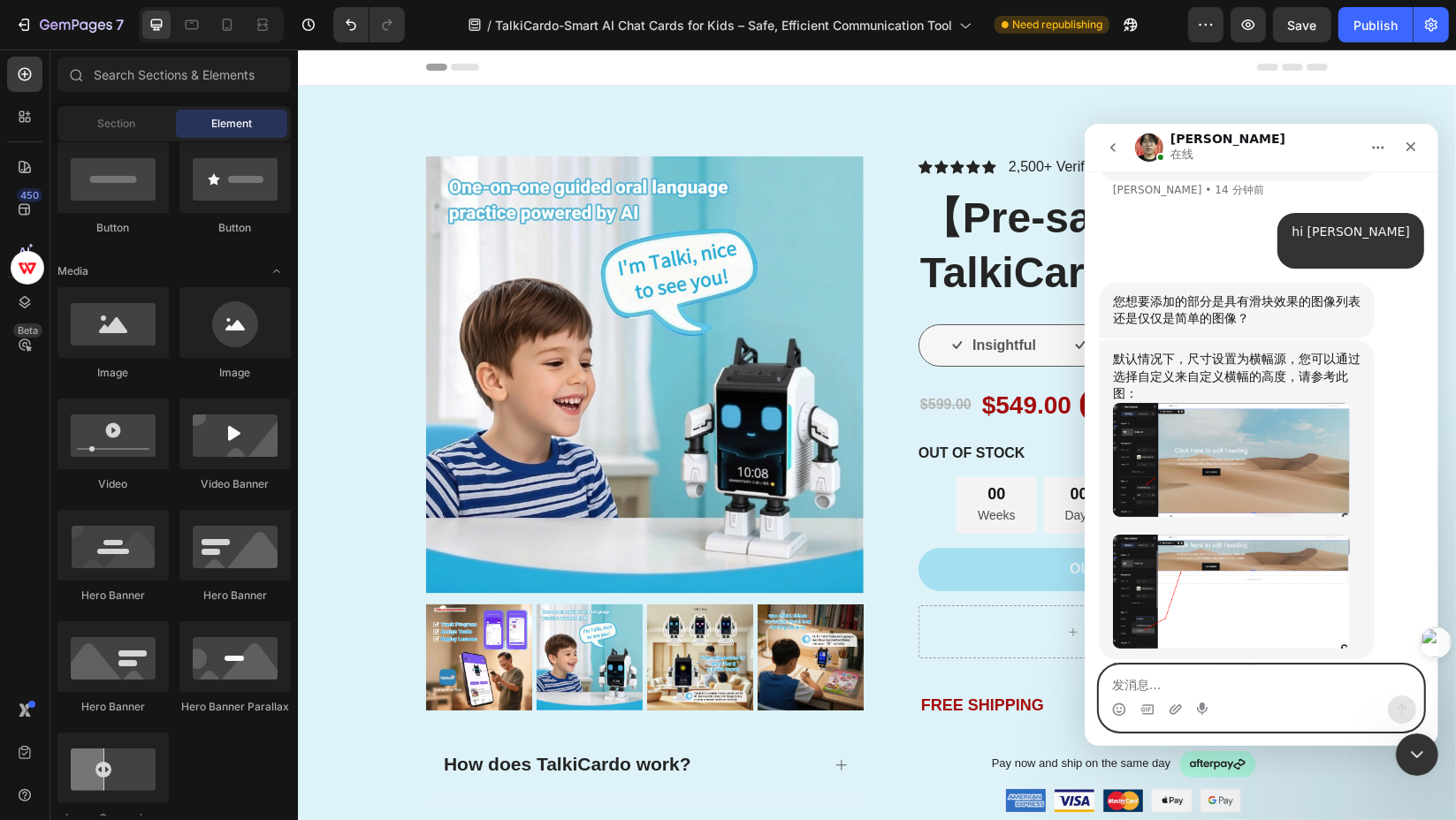
scroll to position [962, 0]
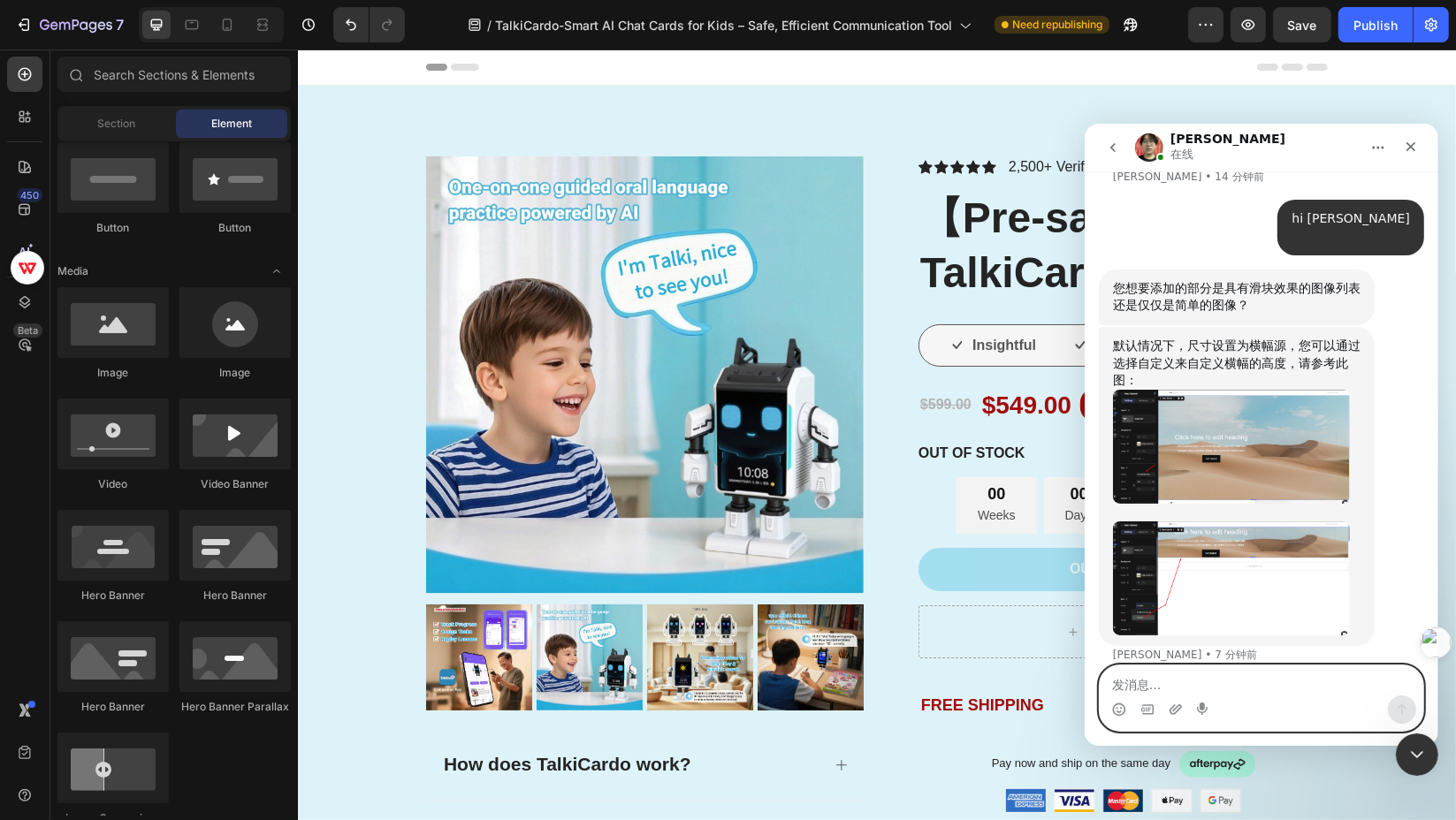
click at [1186, 689] on textarea "发消息..." at bounding box center [1260, 680] width 323 height 30
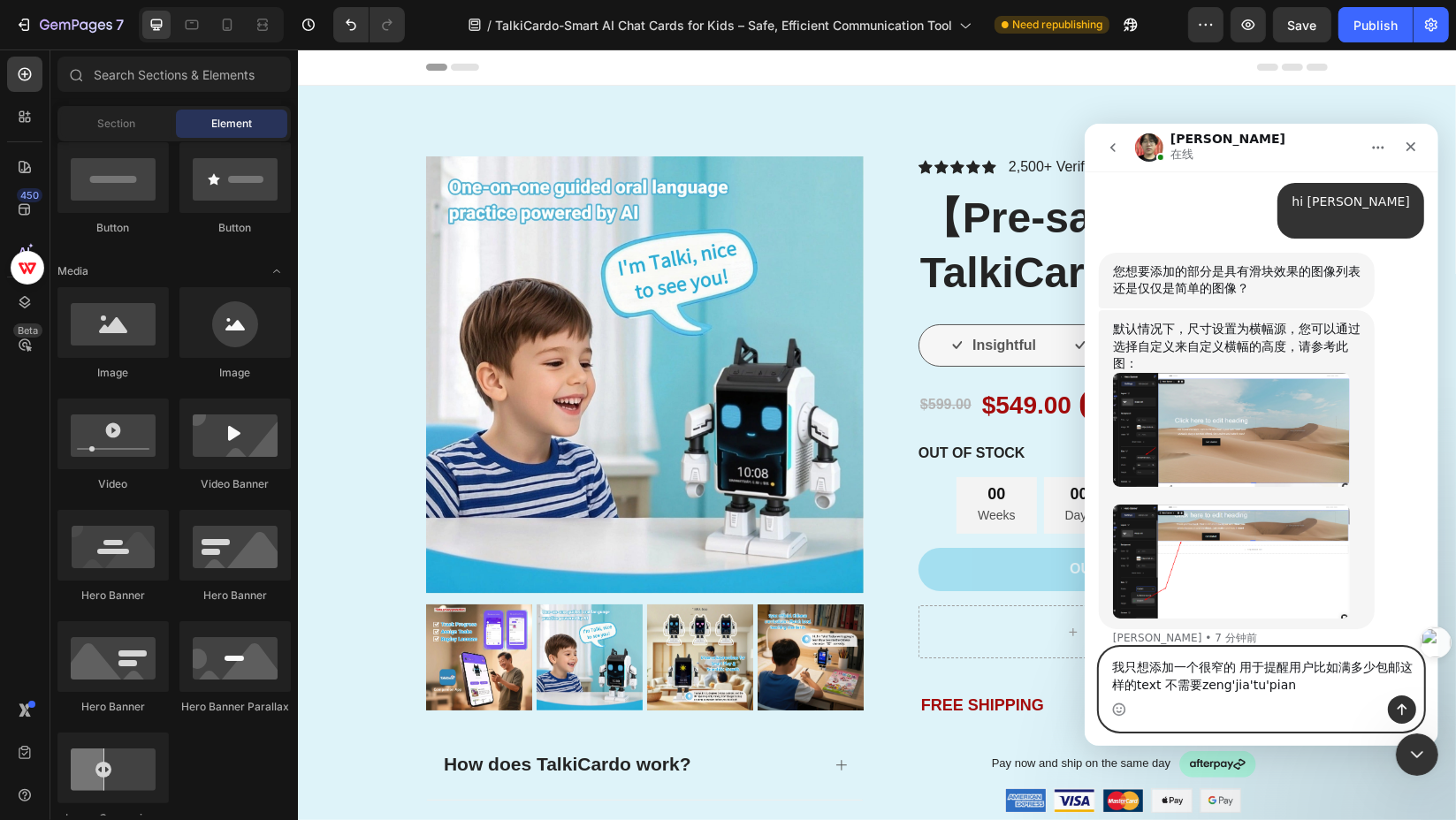
type textarea "我只想添加一个很窄的 用于提醒用户比如满多少包邮这样的text 不需要增加图片"
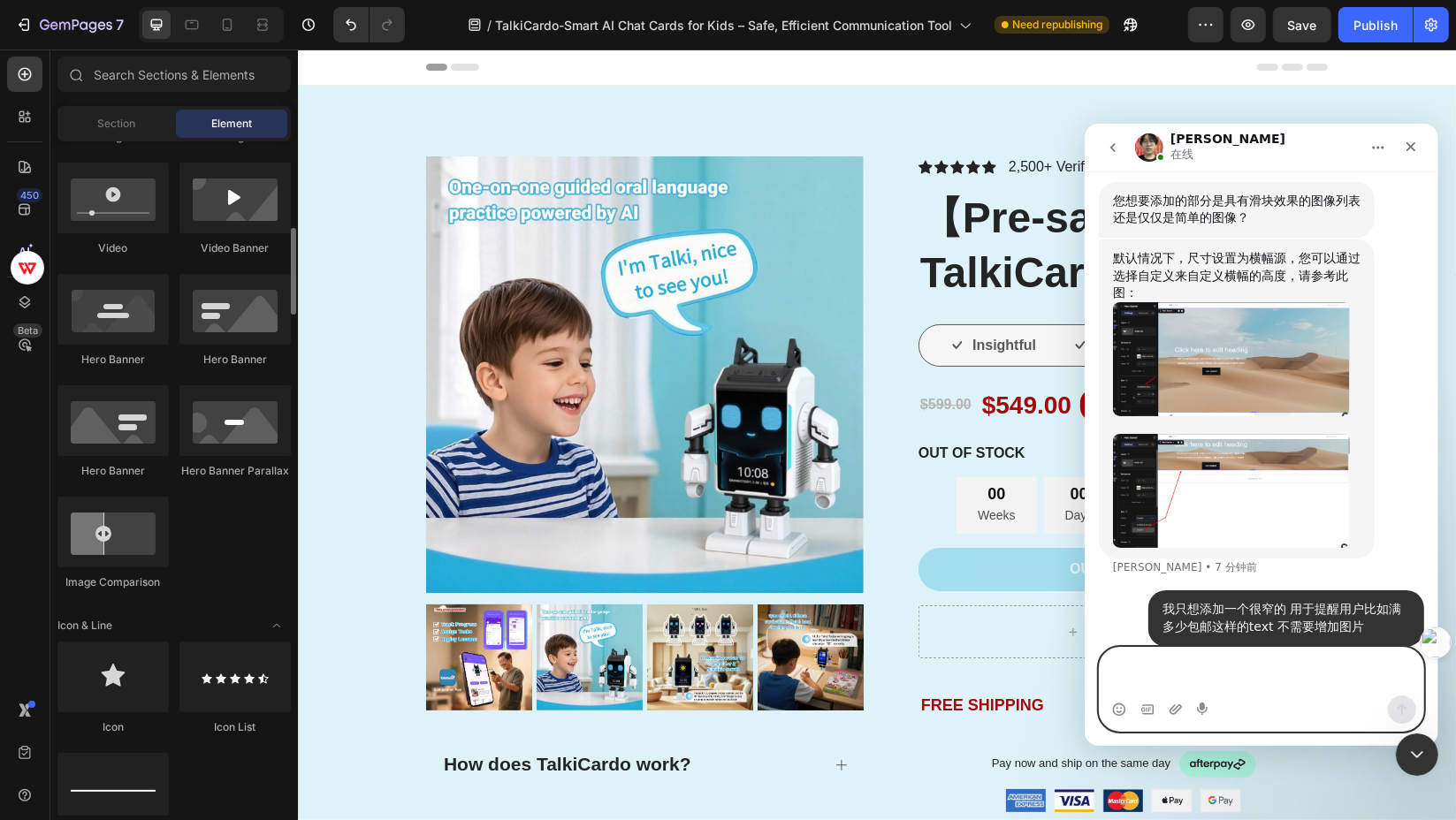
scroll to position [321, 0]
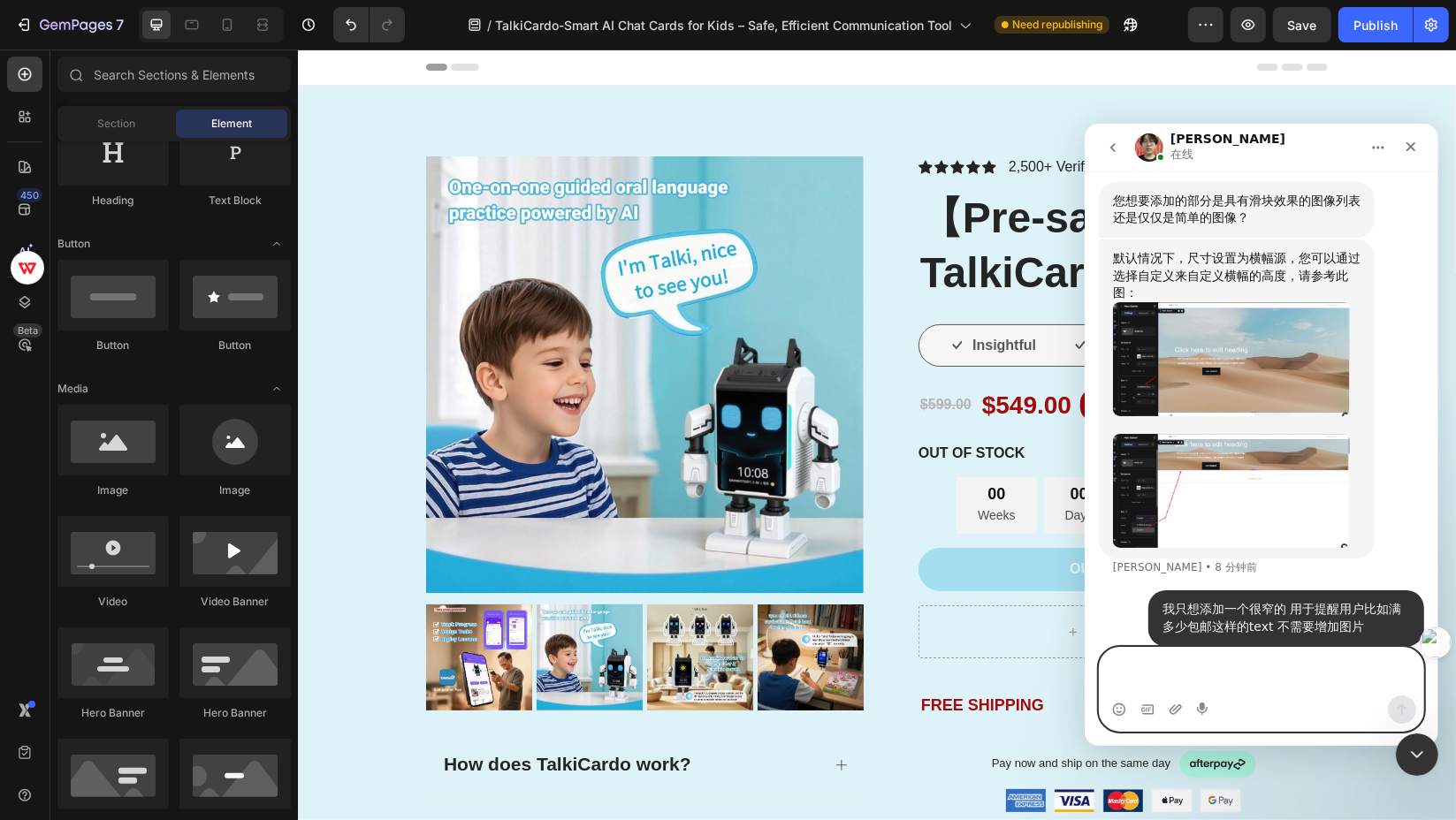
paste textarea "d"
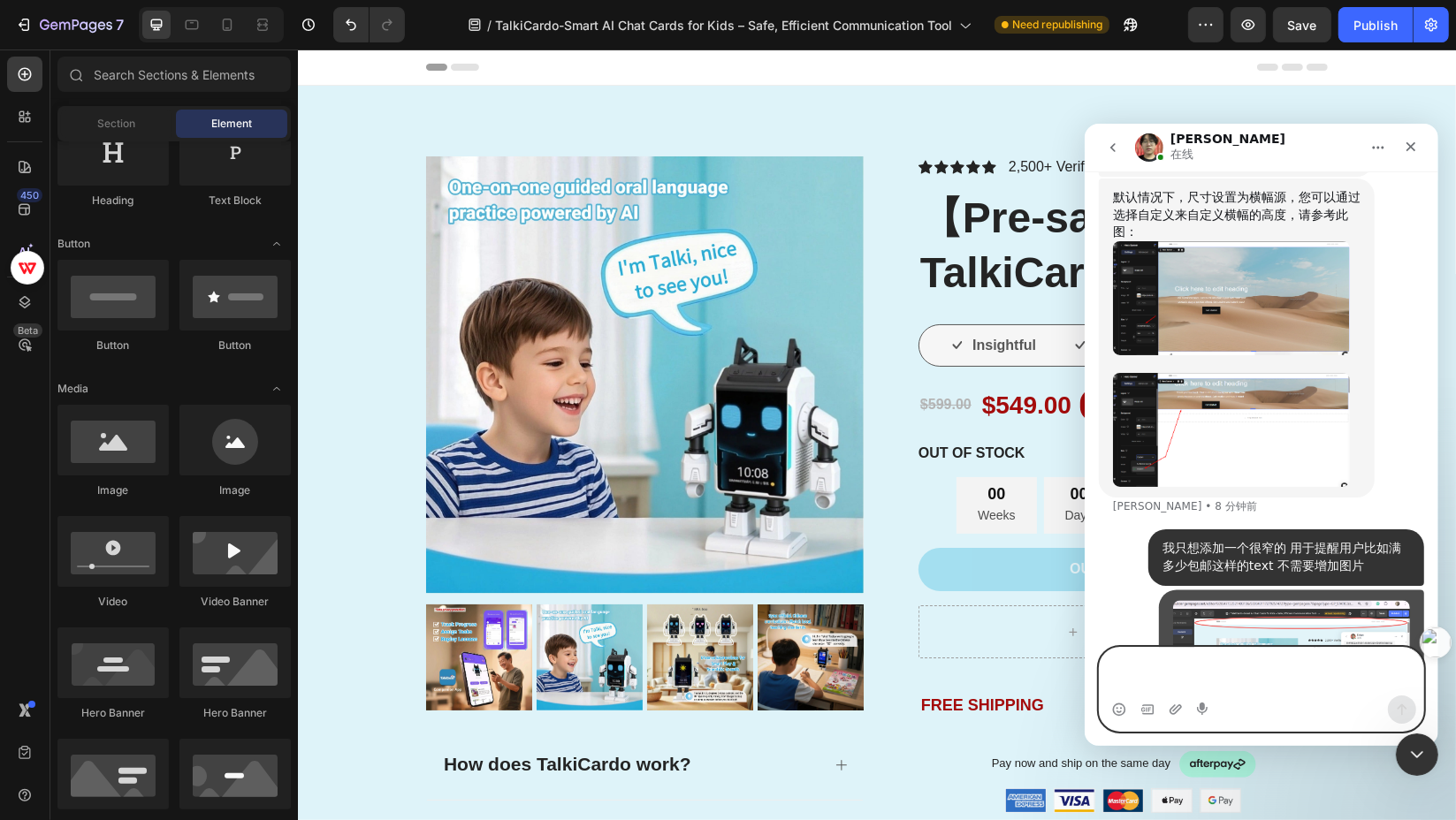
scroll to position [1140, 0]
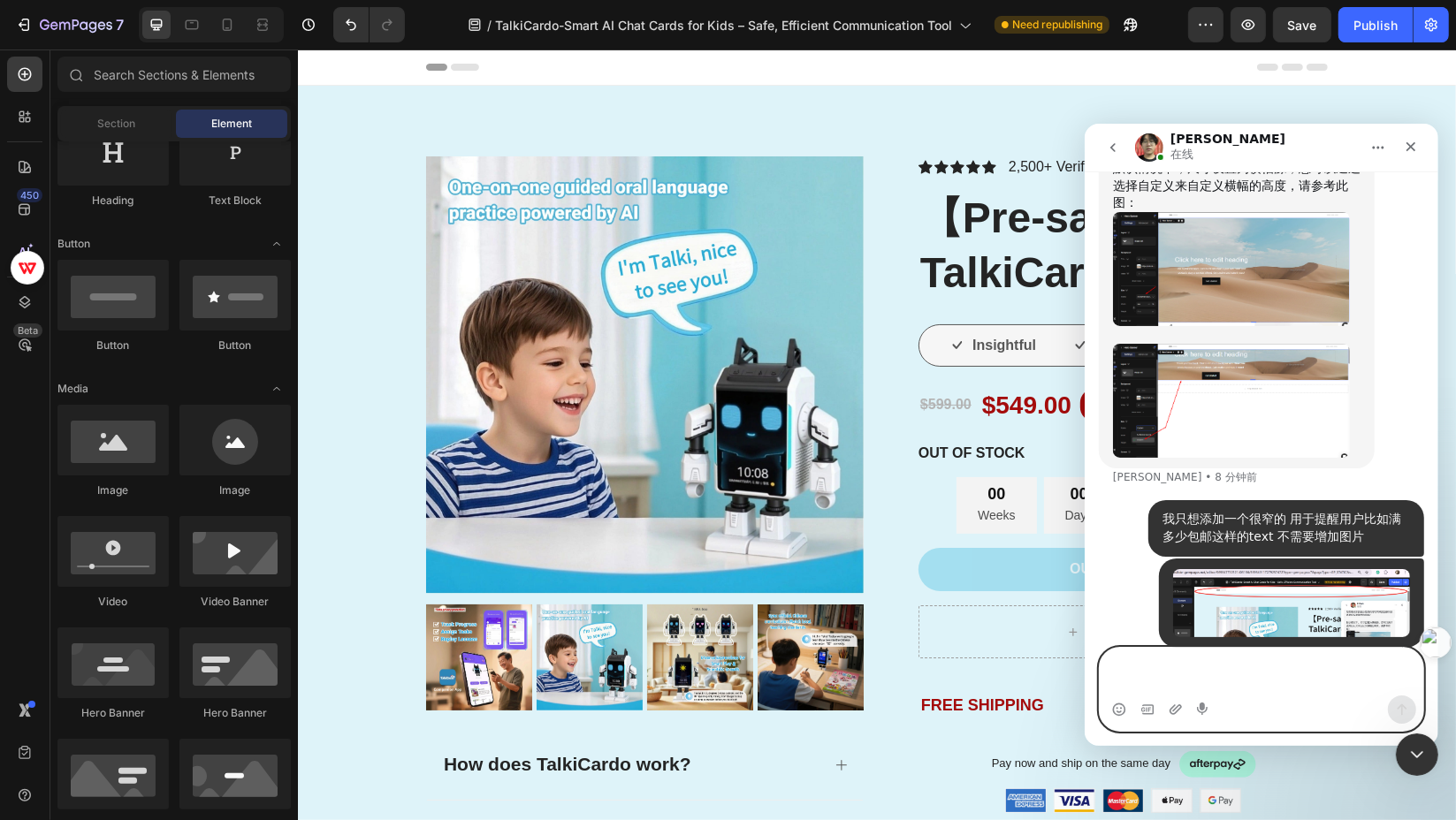
drag, startPoint x: 1234, startPoint y: 681, endPoint x: 1235, endPoint y: 670, distance: 11.0
click at [1232, 681] on textarea "发消息..." at bounding box center [1260, 671] width 323 height 48
type textarea "大概这么宽就可以"
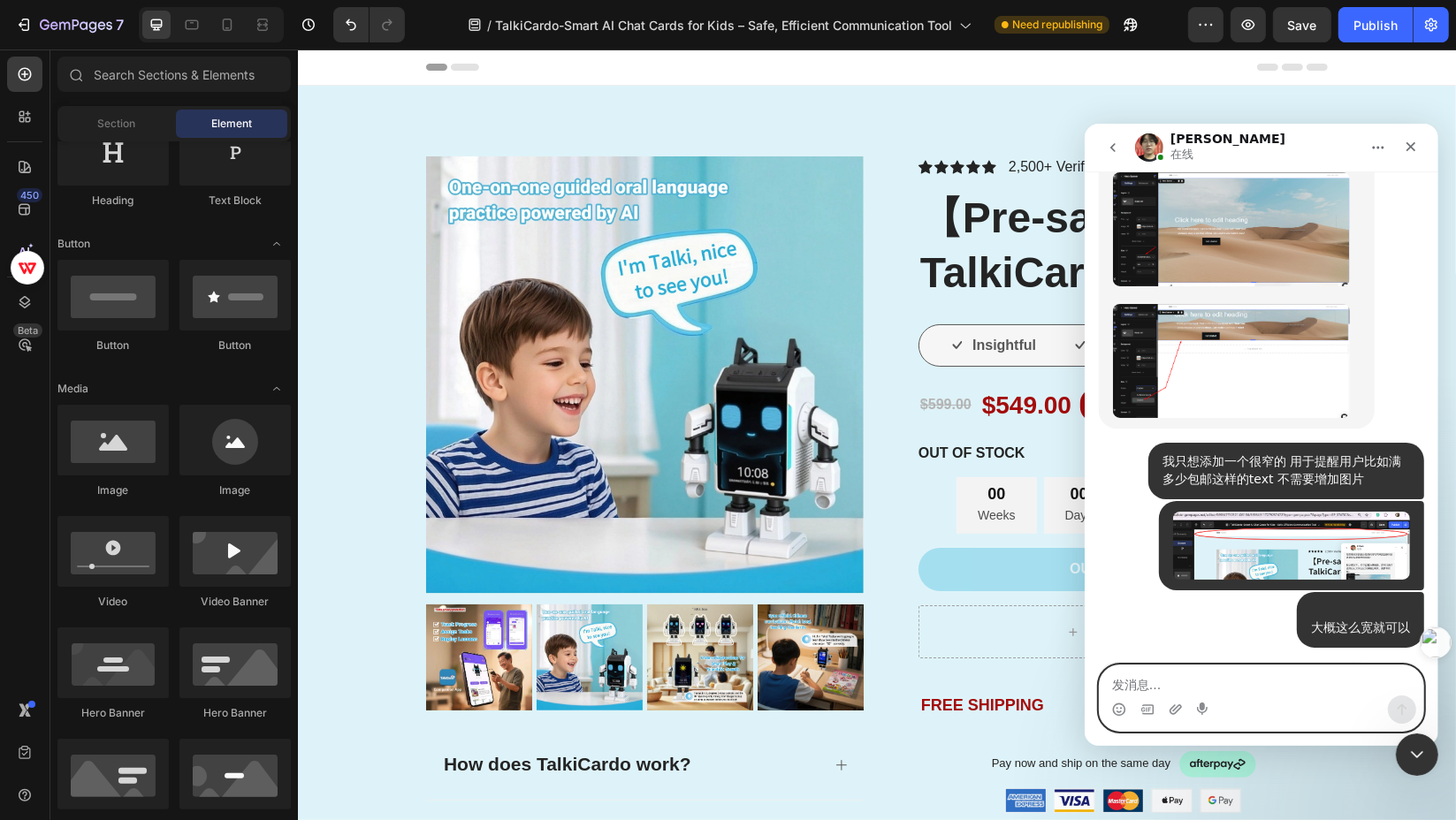
scroll to position [1267, 0]
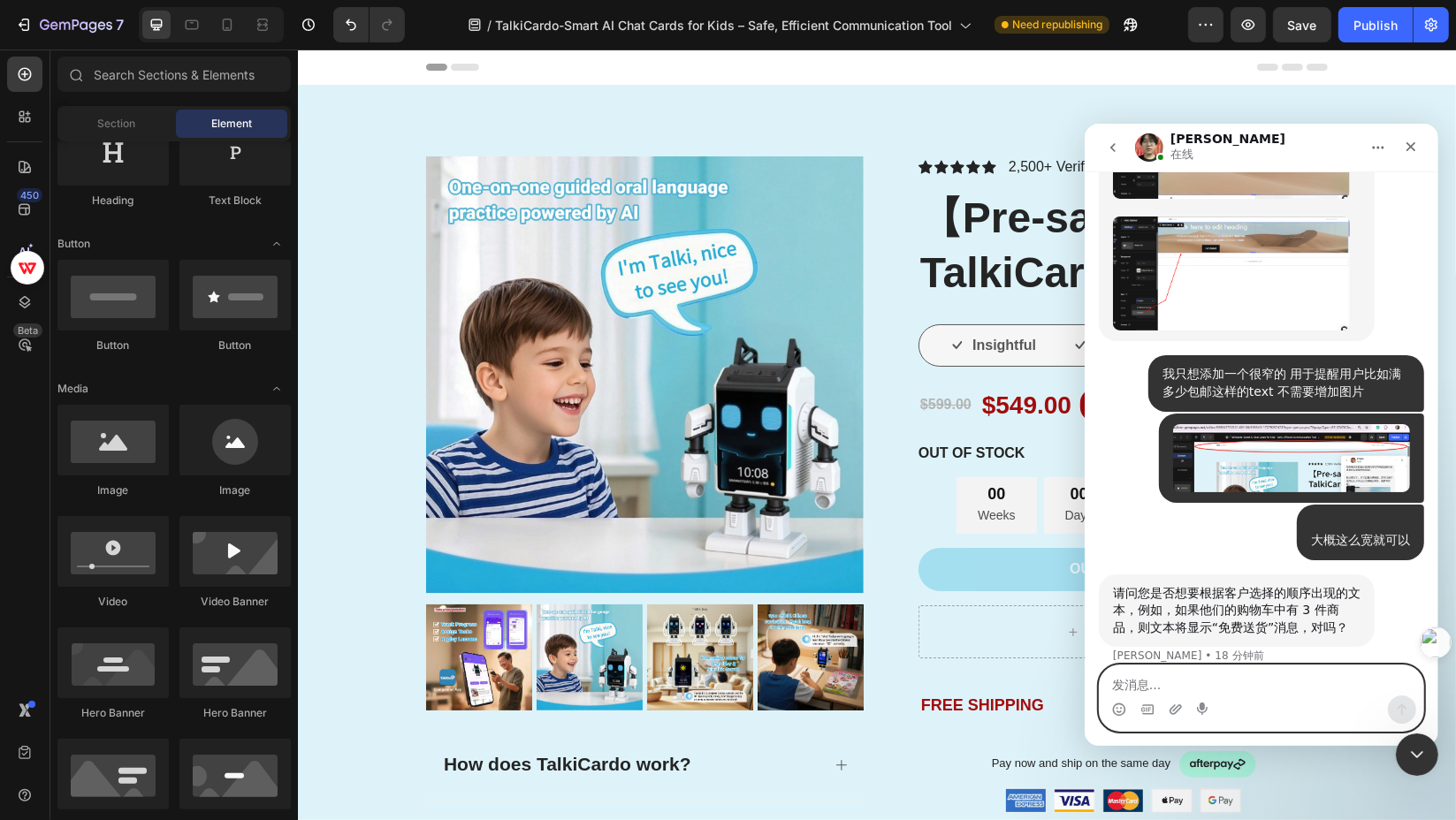
click at [1282, 679] on textarea "发消息..." at bounding box center [1260, 680] width 323 height 30
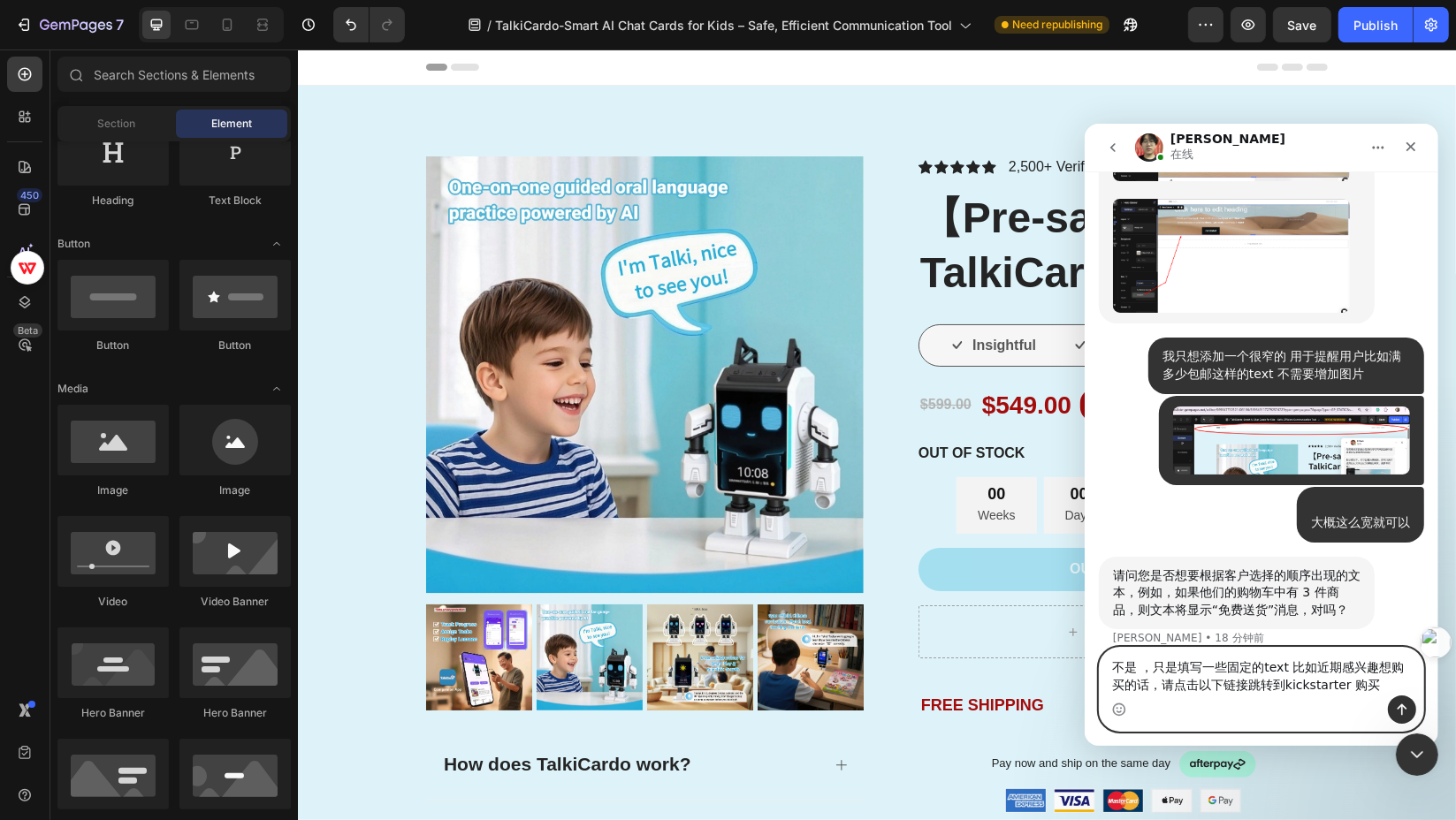
type textarea "不是 ，只是填写一些固定的text 比如近期感兴趣想购买的话，请点击以下链接跳转到kickstarter 购买"
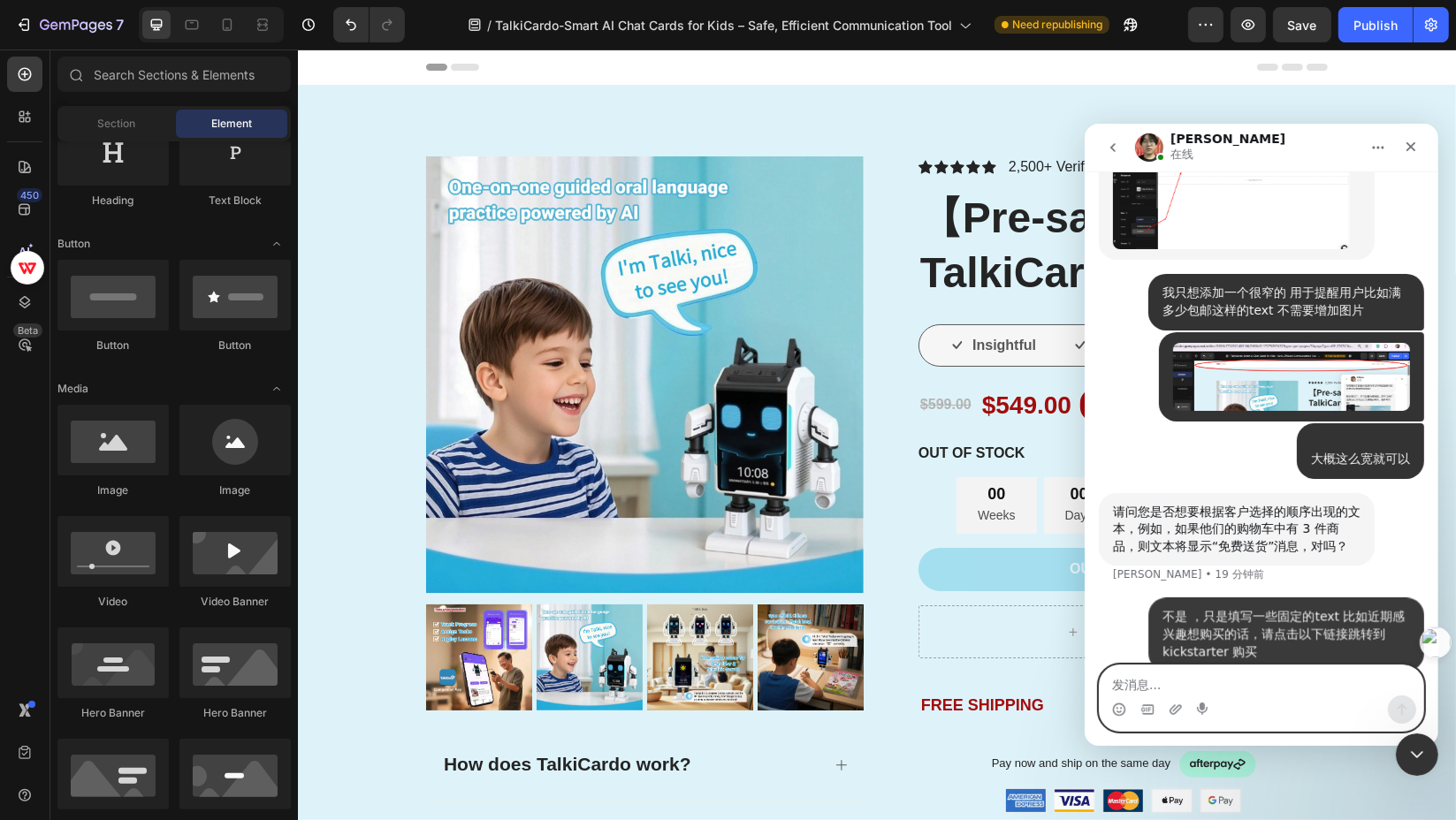
scroll to position [1354, 0]
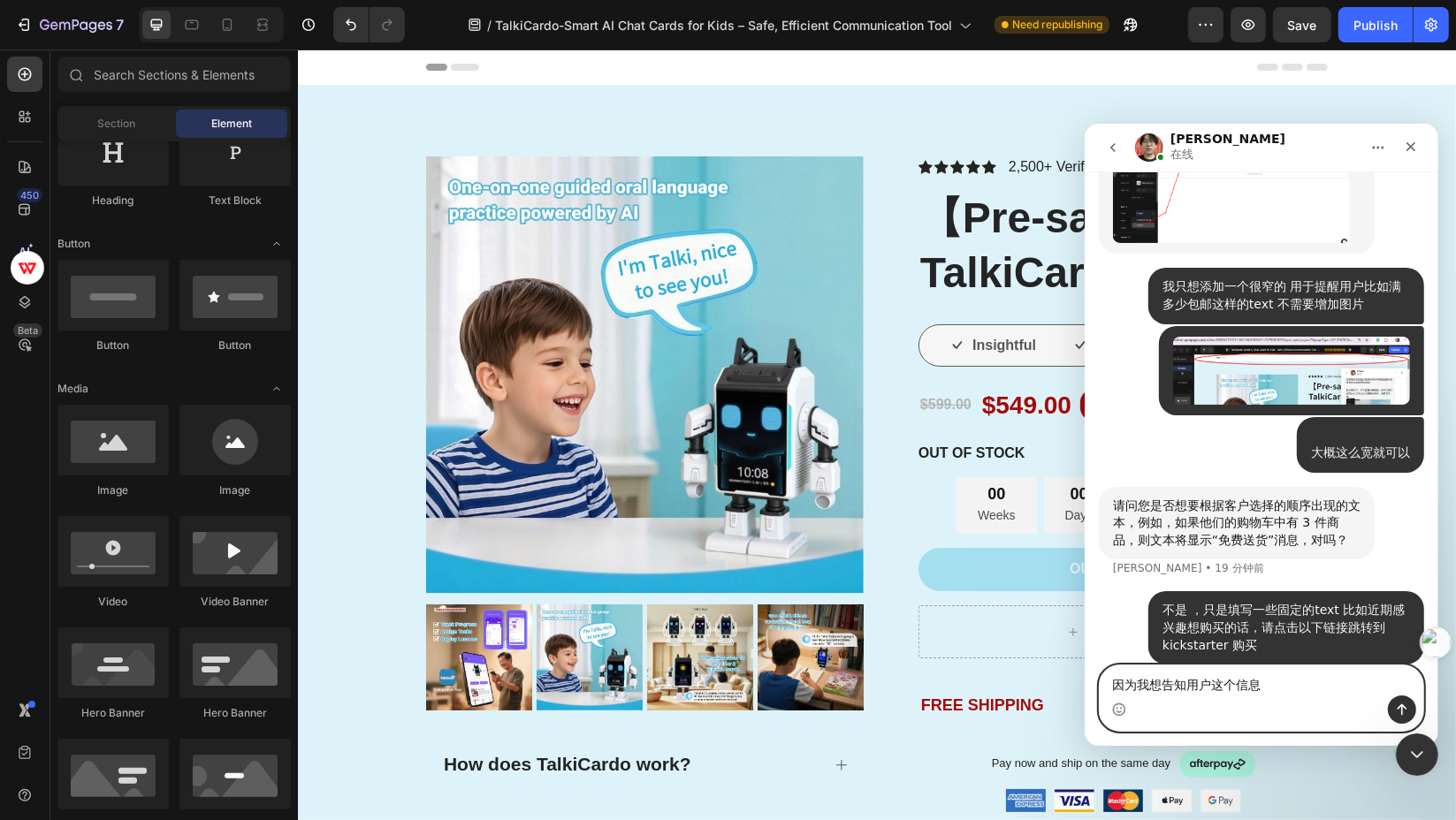
type textarea "因为我想告知用户这个信息"
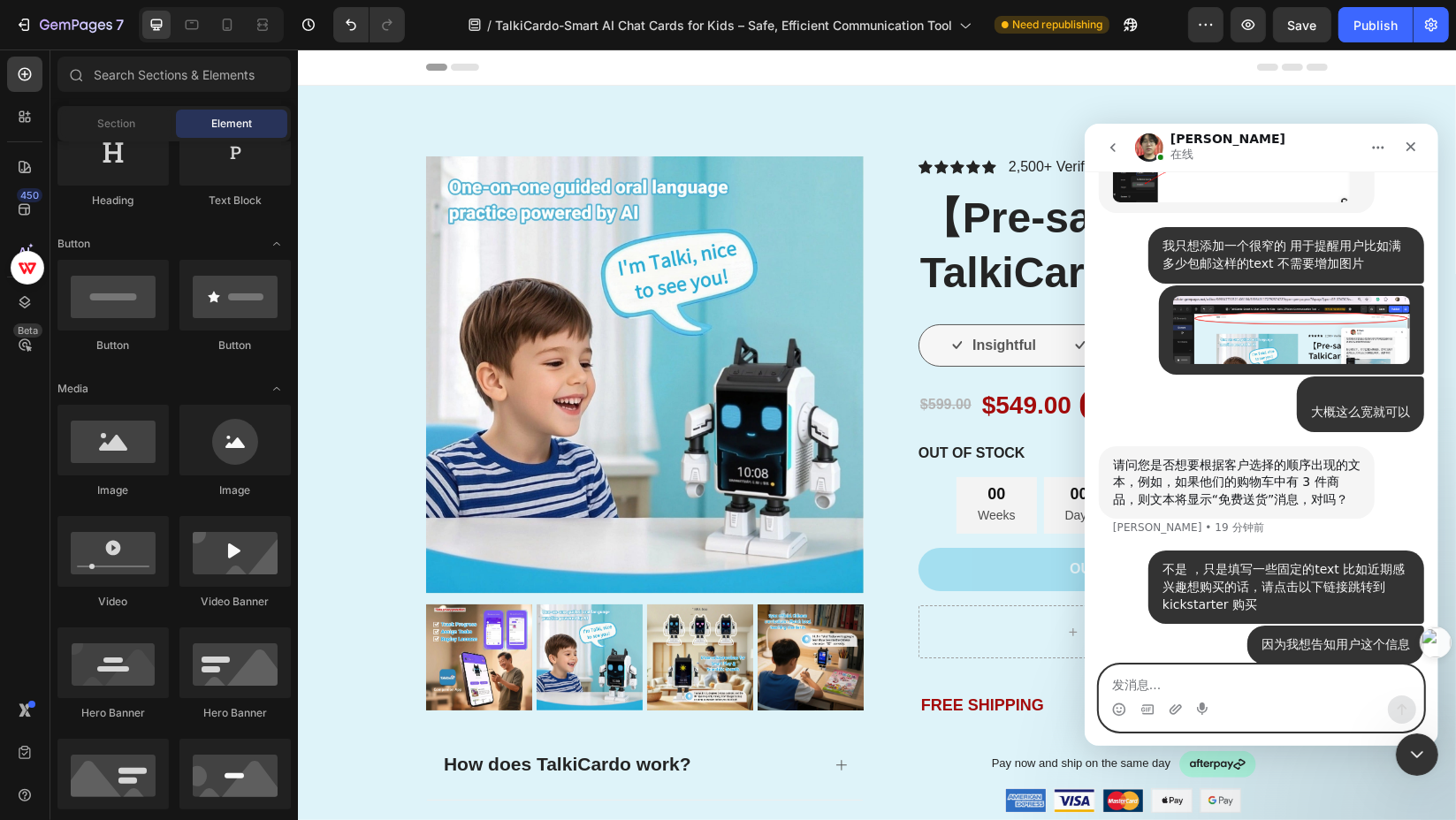
click at [1300, 677] on textarea "发消息..." at bounding box center [1260, 680] width 323 height 30
click at [1118, 705] on icon "表情符号选取器" at bounding box center [1119, 709] width 14 height 14
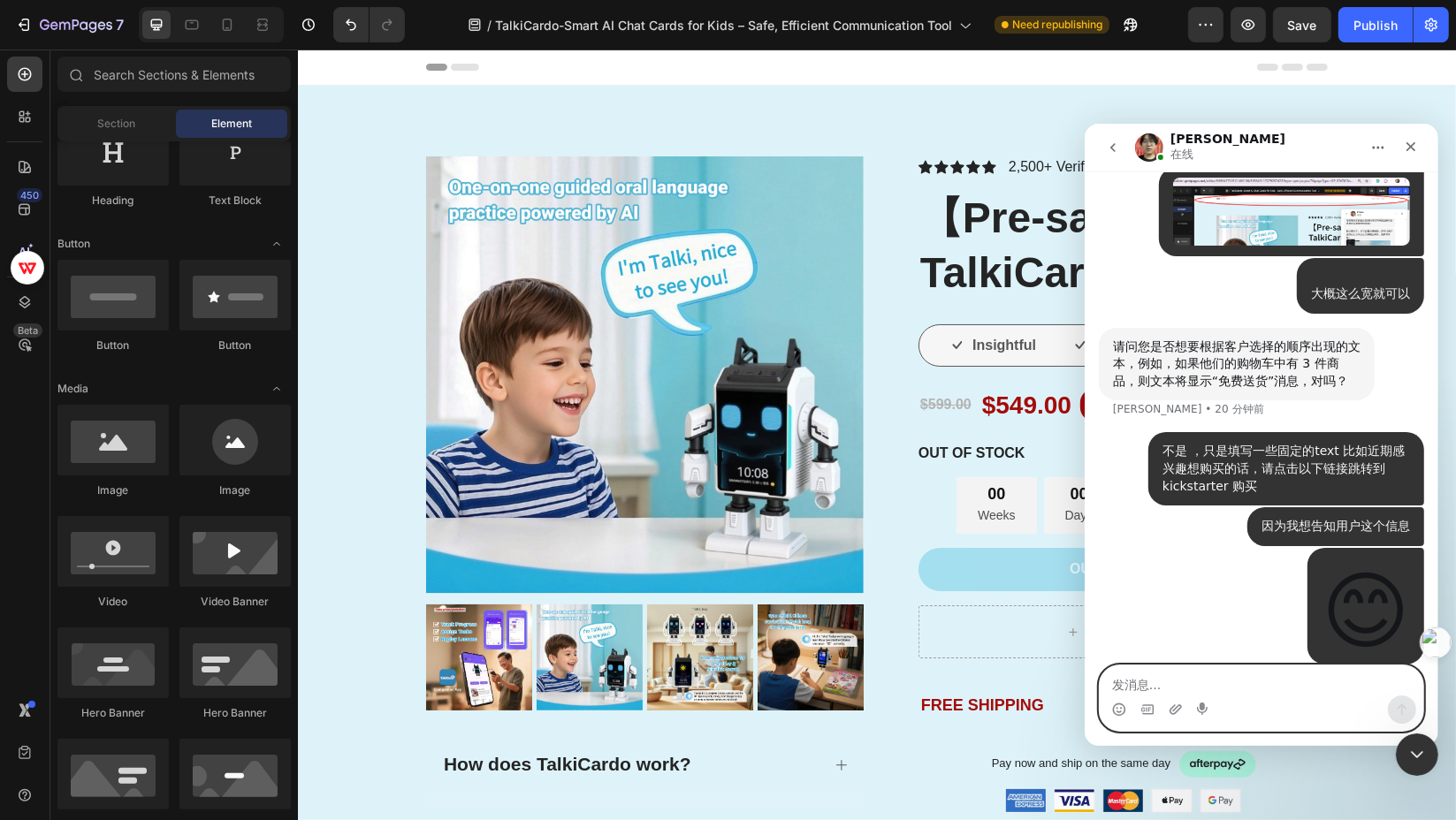
scroll to position [1513, 0]
click at [1289, 689] on textarea "发消息..." at bounding box center [1260, 680] width 323 height 30
click at [1192, 679] on textarea "发消息..." at bounding box center [1260, 680] width 323 height 30
